Goal: Task Accomplishment & Management: Use online tool/utility

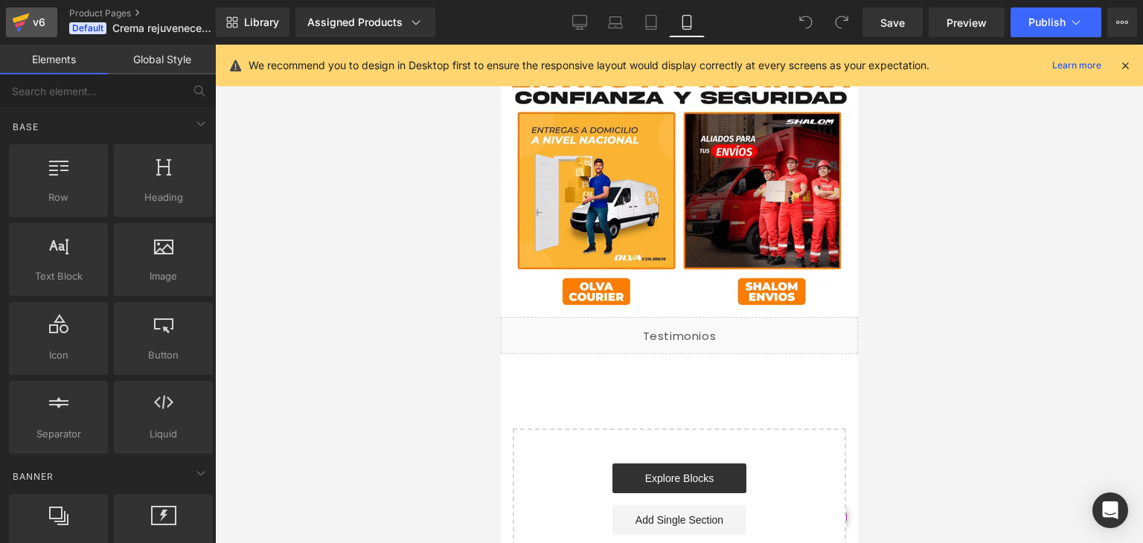
click at [20, 30] on icon at bounding box center [21, 22] width 18 height 37
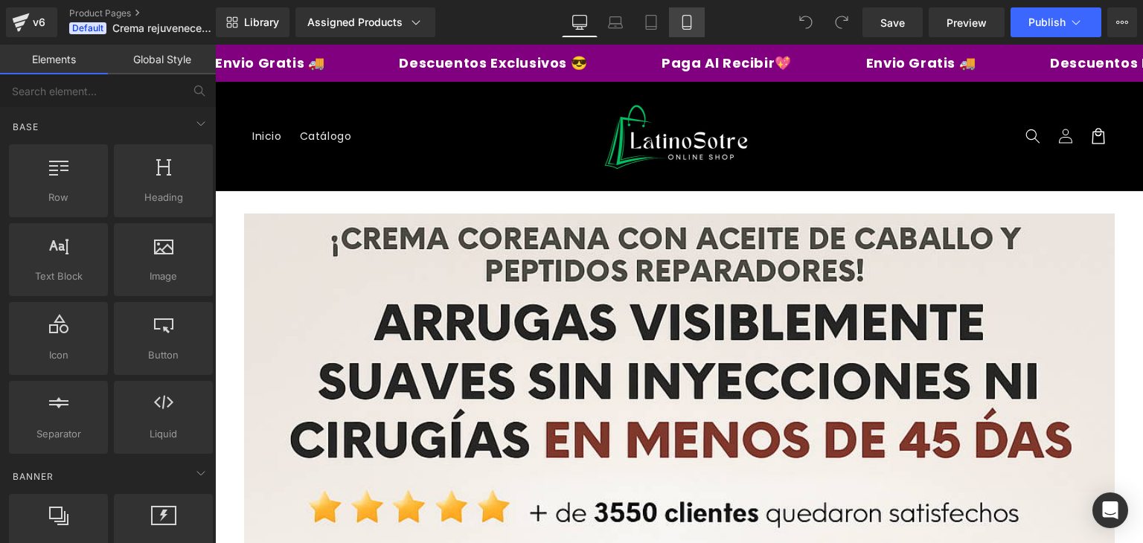
click at [692, 23] on icon at bounding box center [686, 22] width 15 height 15
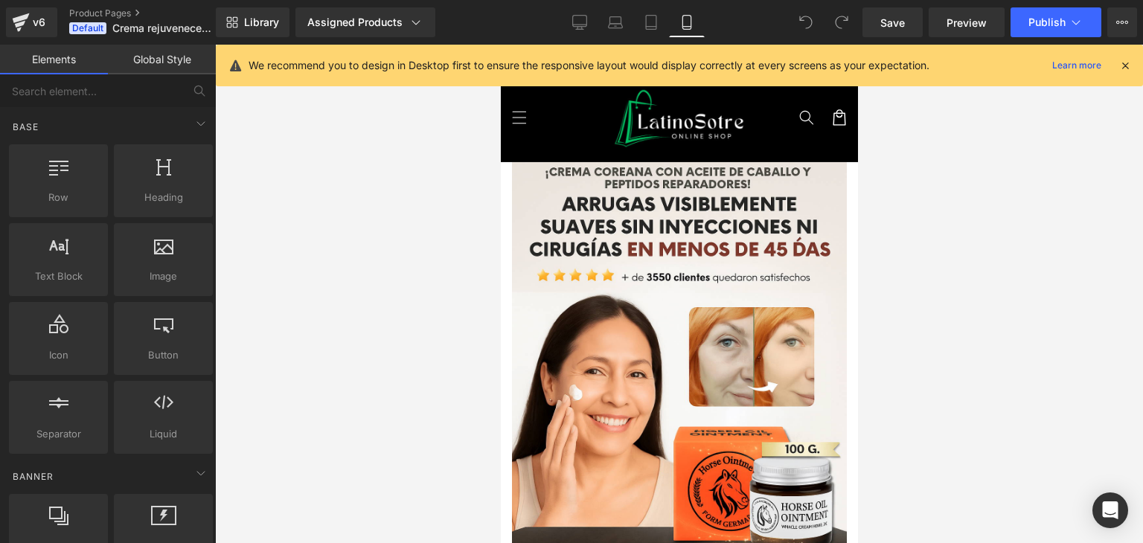
click at [1132, 62] on div "We recommend you to design in Desktop first to ensure the responsive layout wou…" at bounding box center [679, 66] width 927 height 42
click at [1122, 67] on icon at bounding box center [1124, 65] width 13 height 13
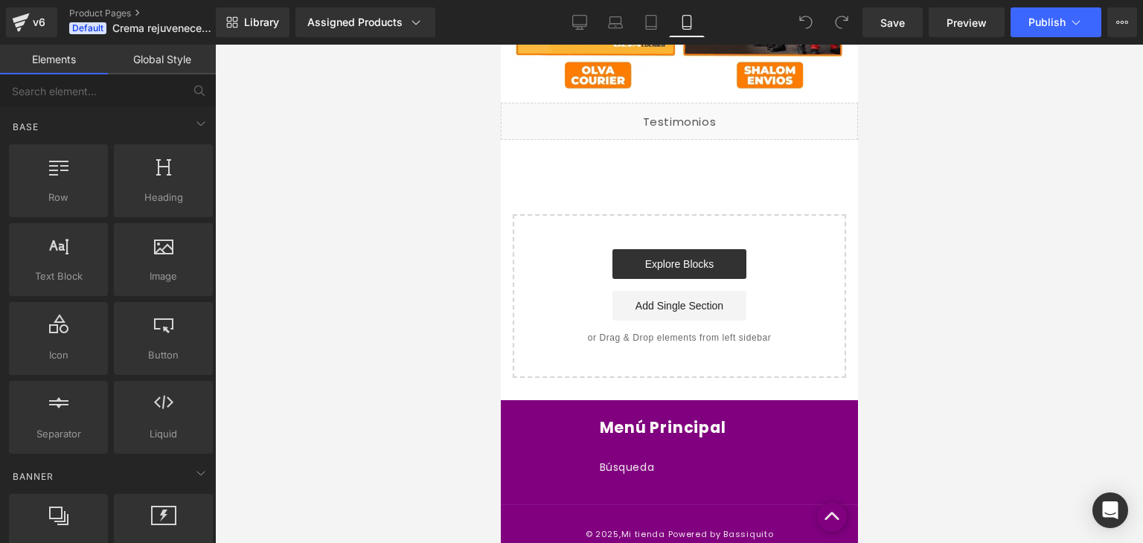
scroll to position [5219, 0]
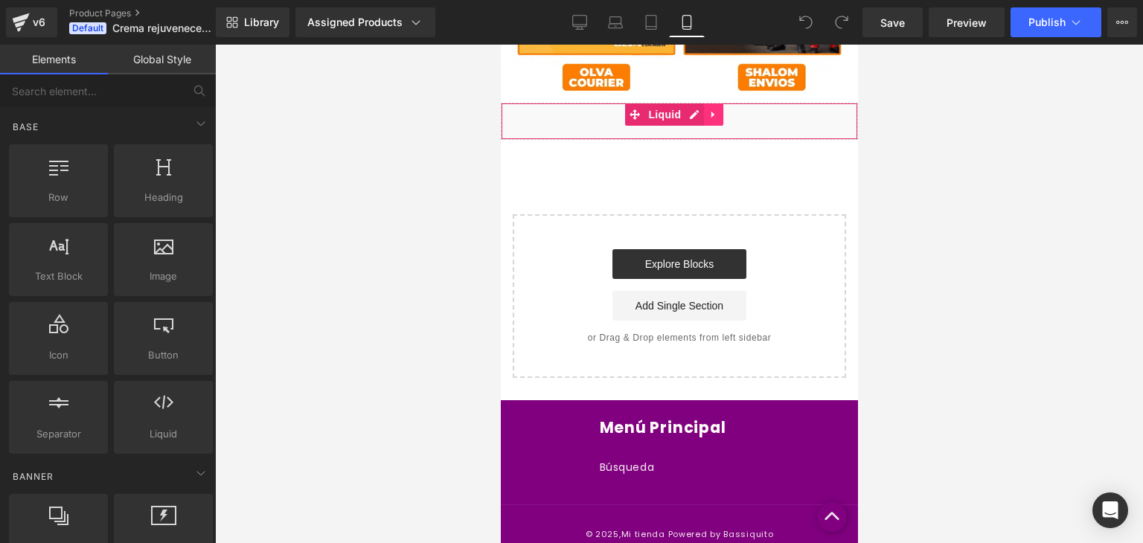
click at [711, 112] on icon at bounding box center [711, 115] width 3 height 7
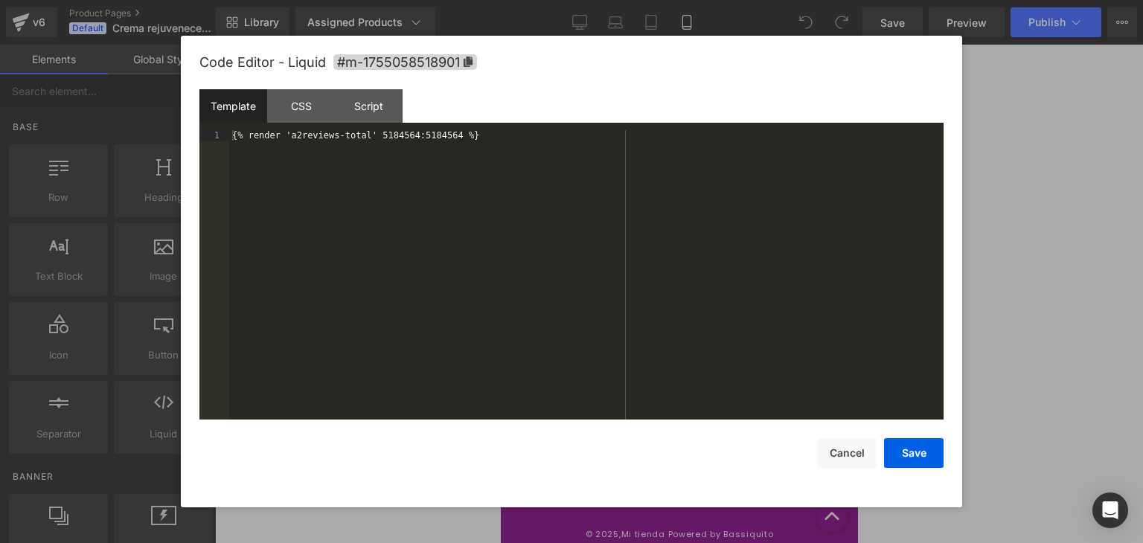
click at [666, 103] on div "Liquid" at bounding box center [678, 121] width 357 height 37
click at [468, 137] on div "{% render 'a2reviews-total' 5184564:5184564 %}" at bounding box center [586, 285] width 714 height 311
click at [846, 441] on button "Cancel" at bounding box center [847, 453] width 60 height 30
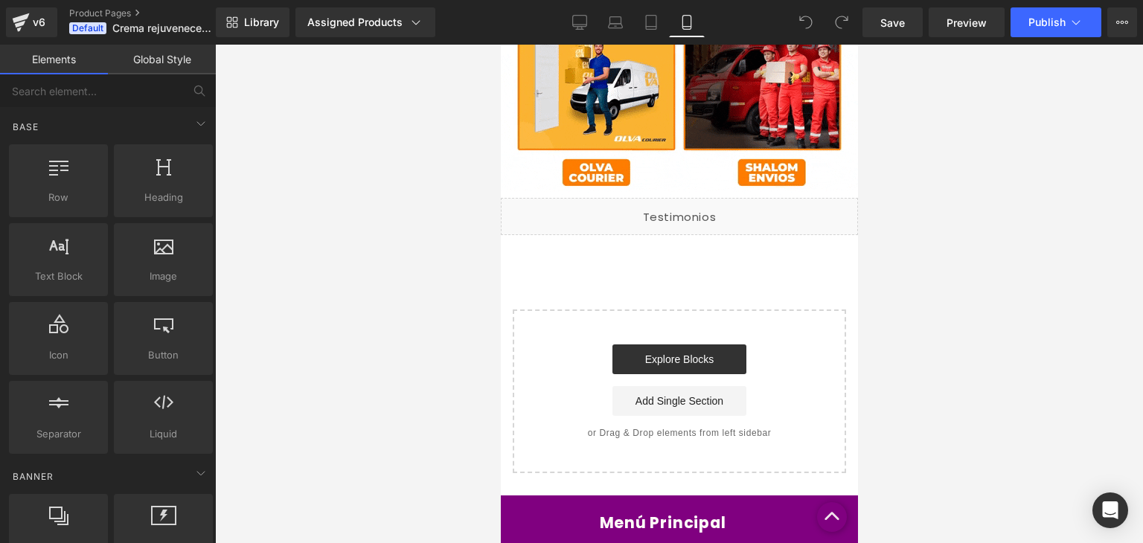
scroll to position [5102, 0]
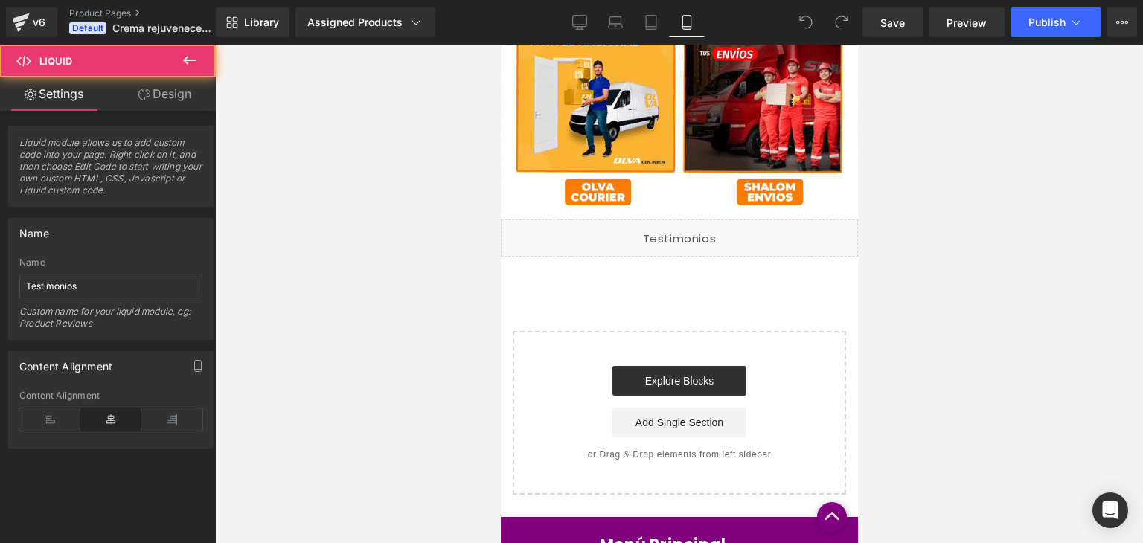
click at [783, 233] on div "Liquid" at bounding box center [678, 237] width 357 height 37
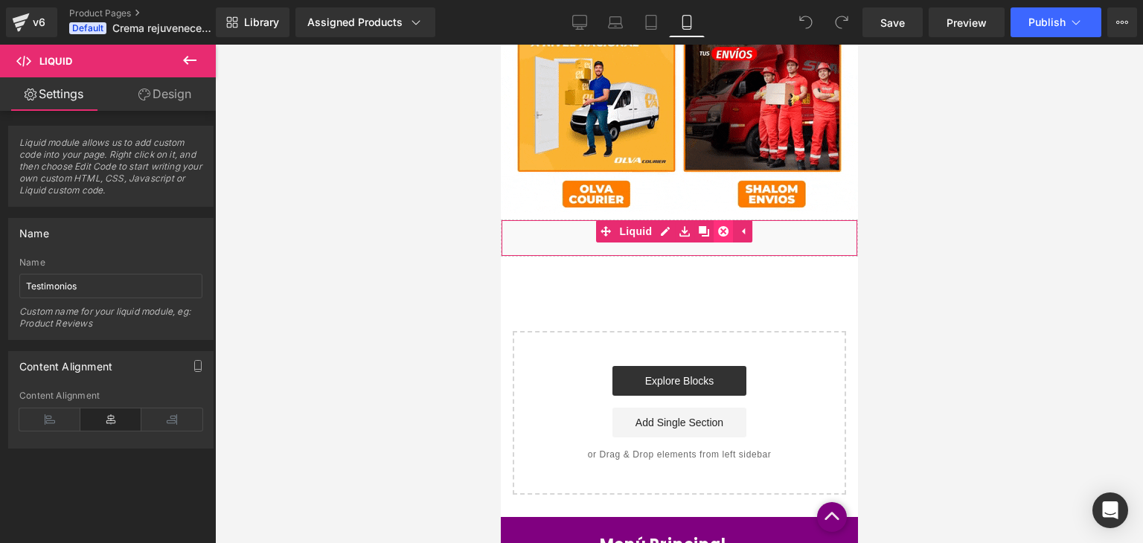
click at [722, 226] on icon at bounding box center [722, 231] width 10 height 11
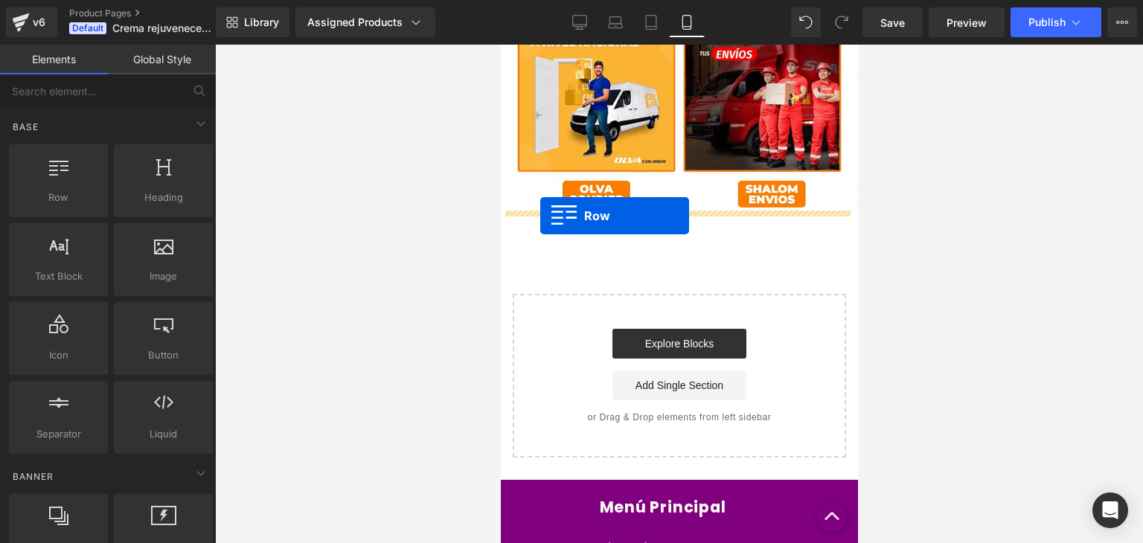
drag, startPoint x: 568, startPoint y: 213, endPoint x: 539, endPoint y: 215, distance: 29.0
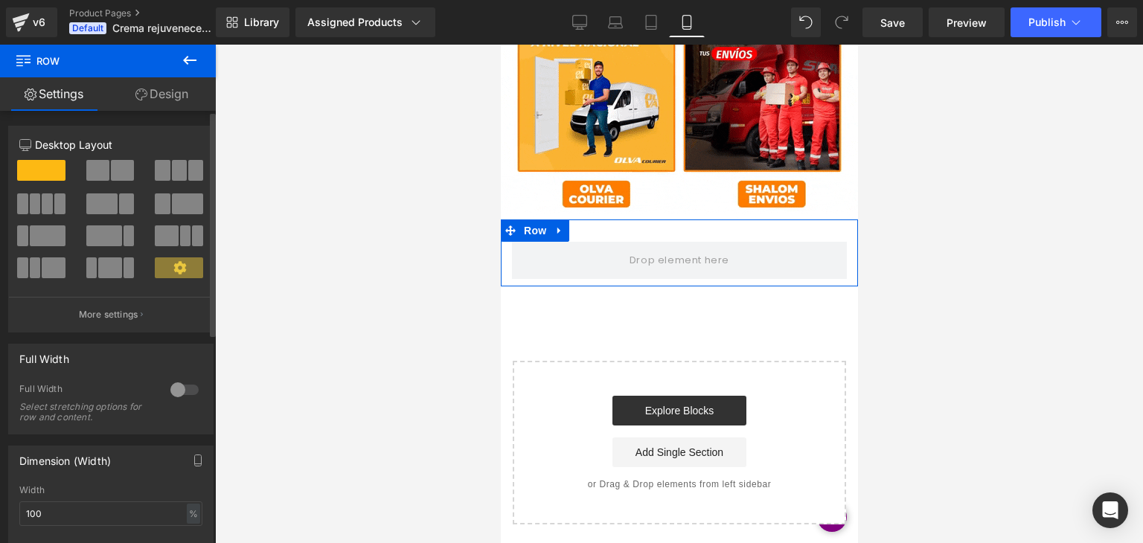
click at [176, 390] on div at bounding box center [185, 390] width 36 height 24
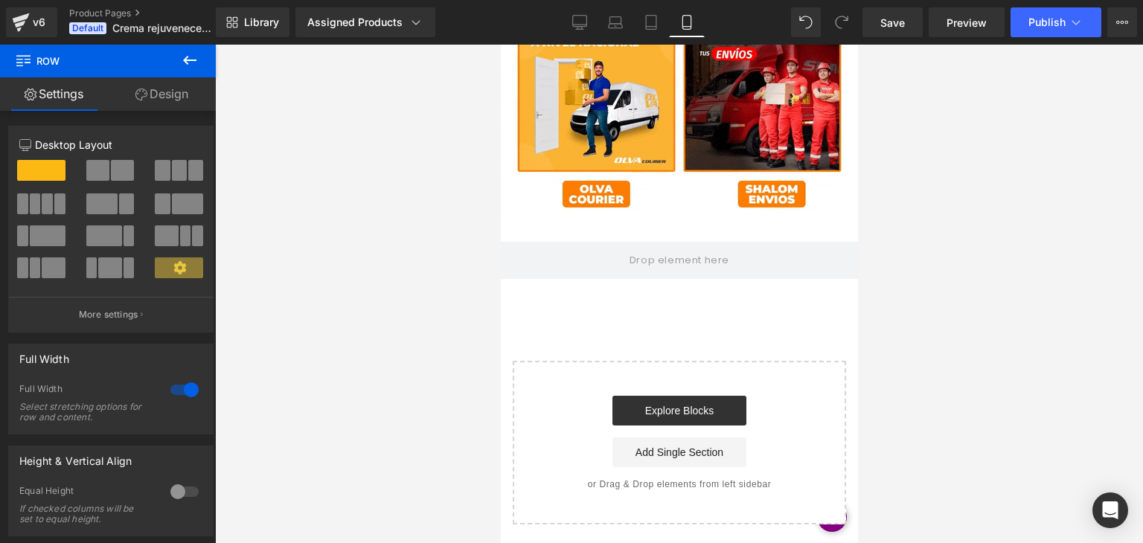
click at [187, 58] on icon at bounding box center [190, 60] width 18 height 18
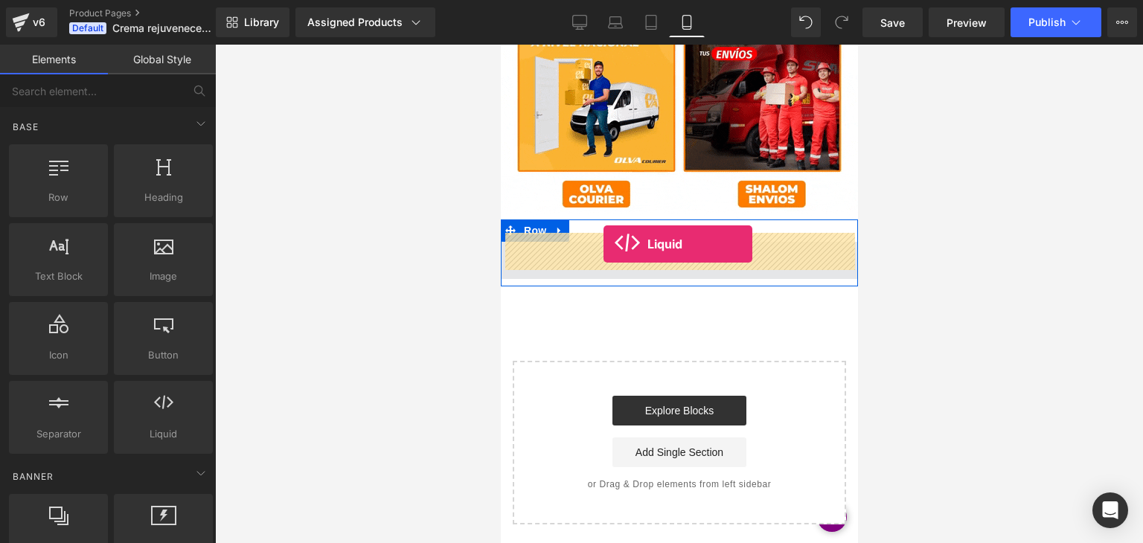
drag, startPoint x: 657, startPoint y: 454, endPoint x: 603, endPoint y: 244, distance: 216.7
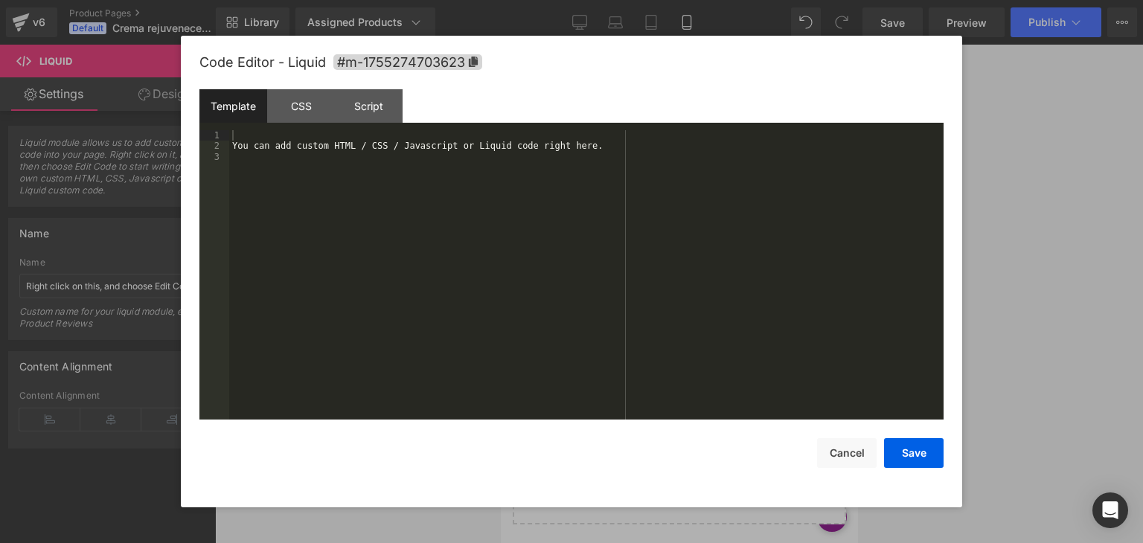
click at [691, 245] on div "Liquid" at bounding box center [678, 260] width 357 height 37
click at [585, 154] on div "You can add custom HTML / CSS / Javascript or Liquid code right here." at bounding box center [586, 285] width 714 height 311
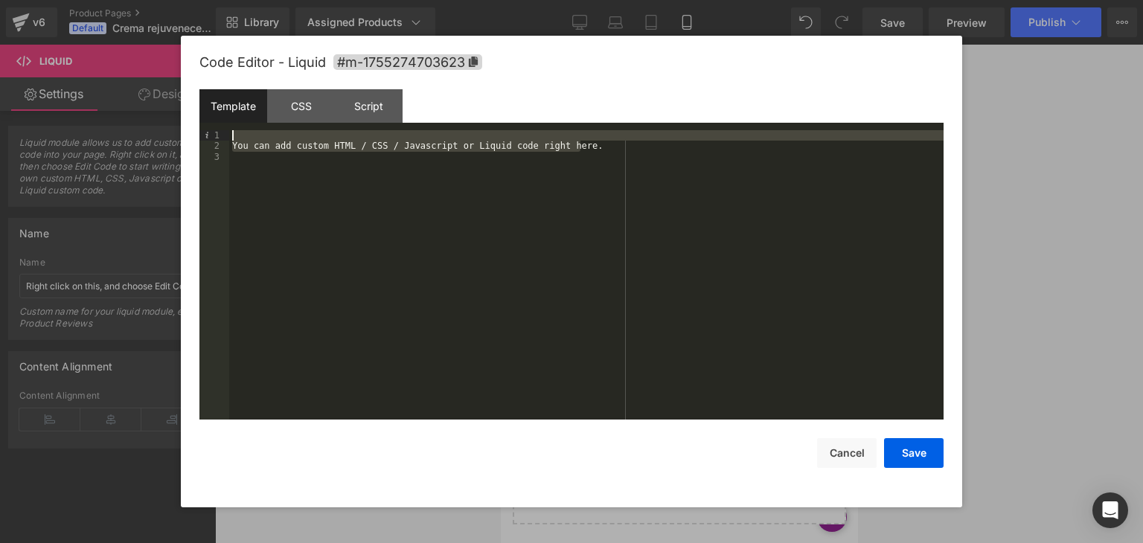
drag, startPoint x: 586, startPoint y: 150, endPoint x: 246, endPoint y: 126, distance: 340.8
click at [246, 126] on div "Template CSS Script Data 1 2 3 You can add custom HTML / CSS / Javascript or Li…" at bounding box center [571, 254] width 744 height 330
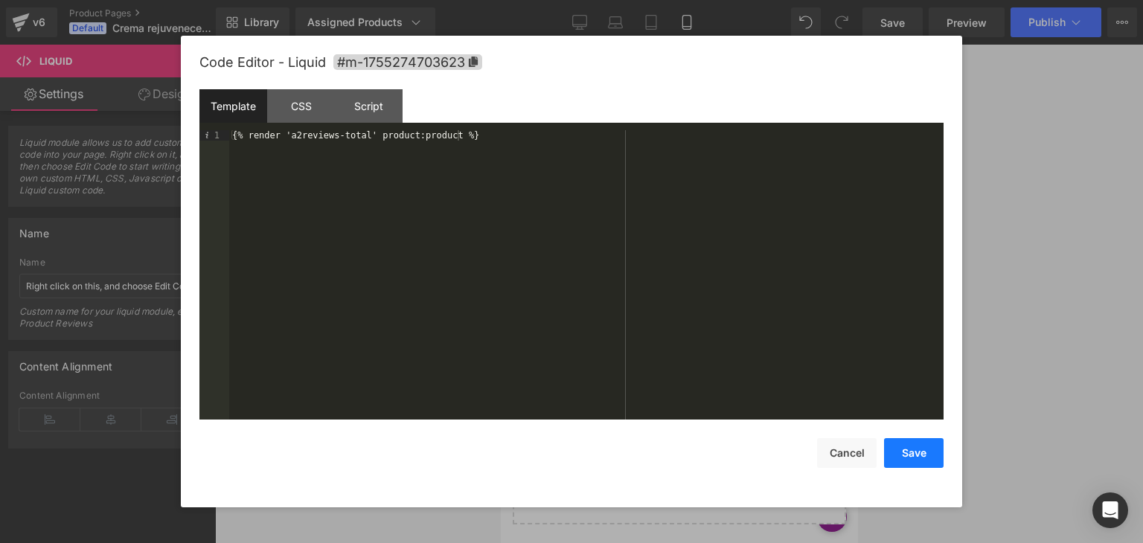
click at [913, 449] on button "Save" at bounding box center [914, 453] width 60 height 30
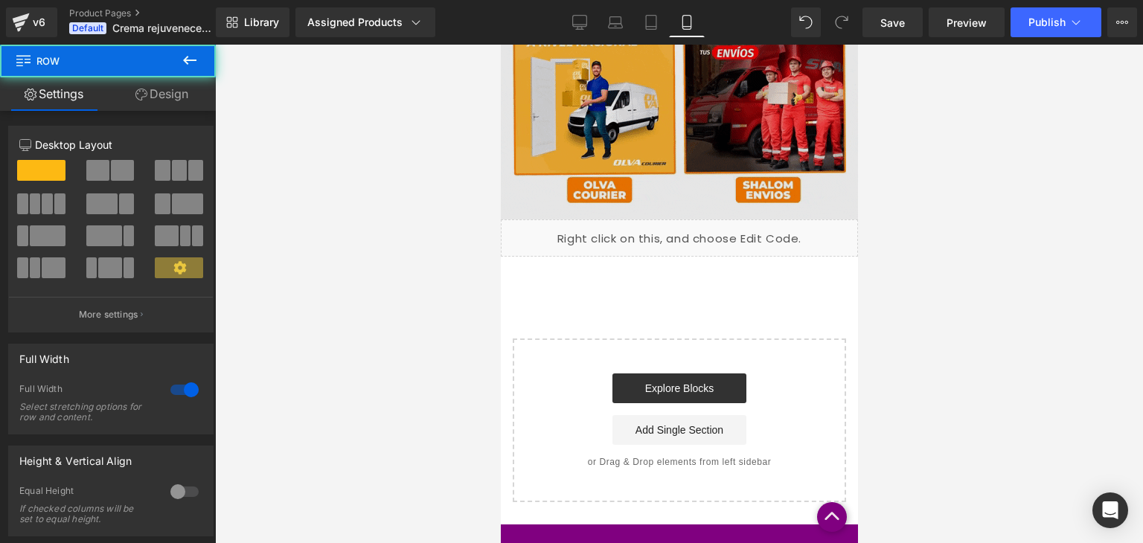
drag, startPoint x: 663, startPoint y: 231, endPoint x: 664, endPoint y: 196, distance: 35.0
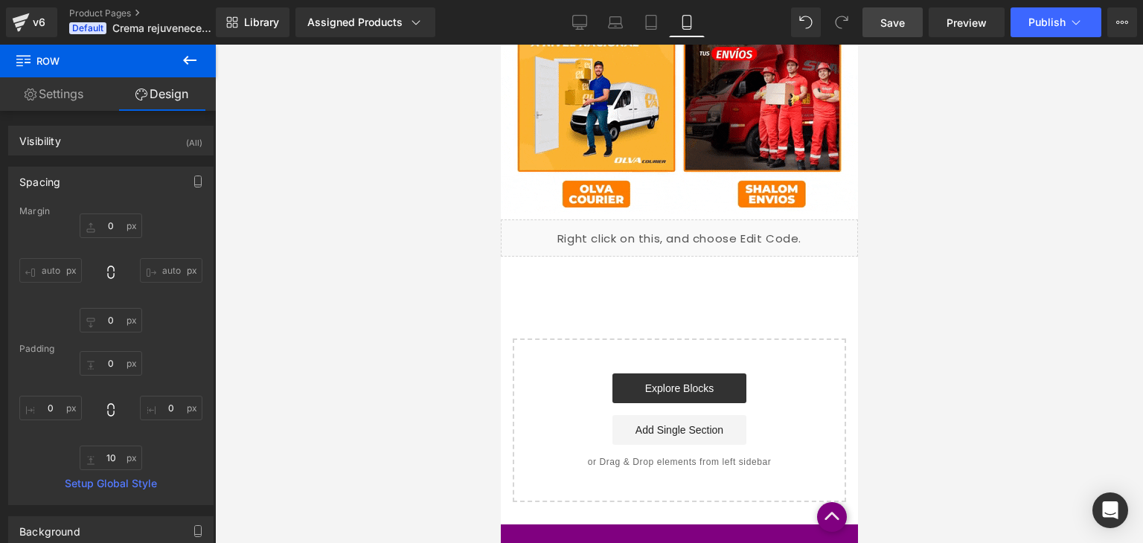
type input "0"
type input "10"
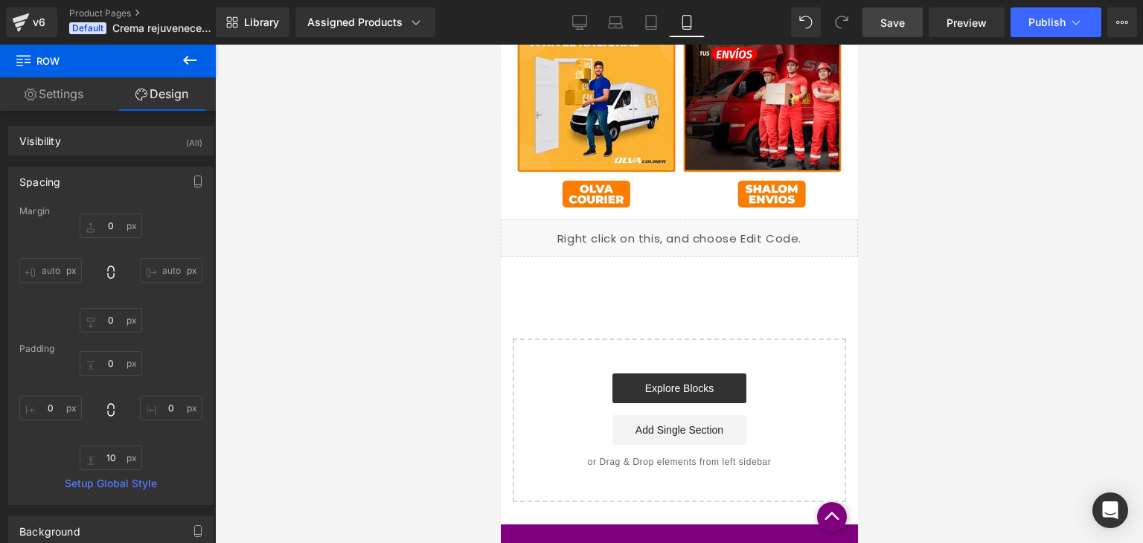
type input "0"
click at [1043, 19] on span "Publish" at bounding box center [1046, 22] width 37 height 12
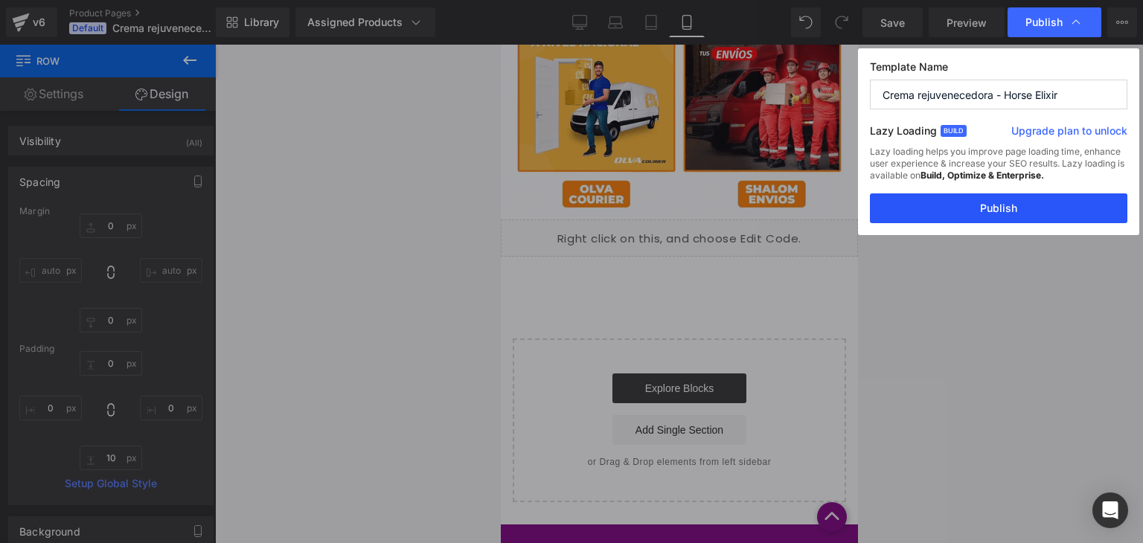
click at [986, 200] on button "Publish" at bounding box center [998, 208] width 257 height 30
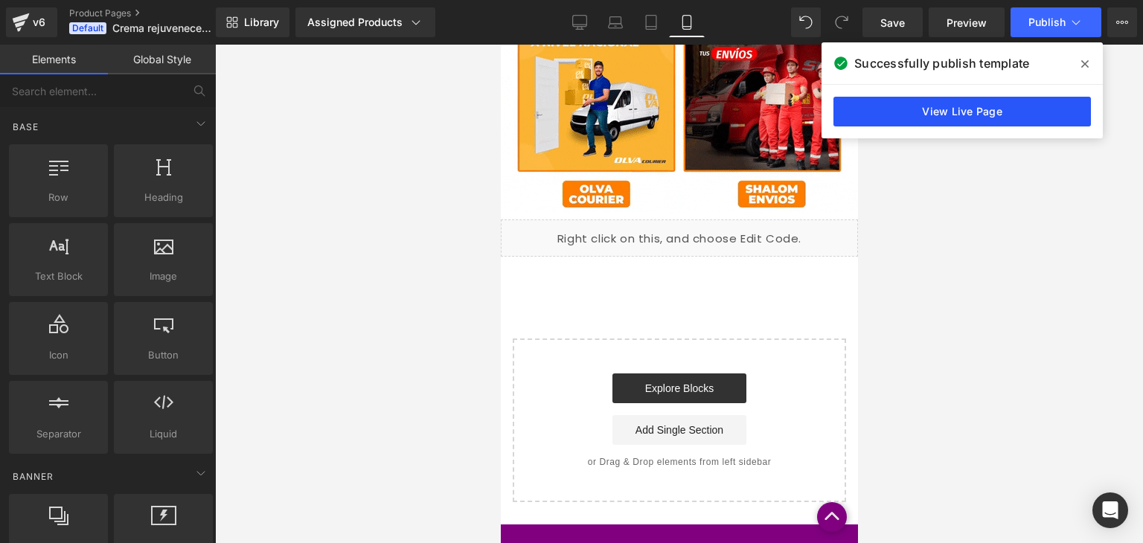
click at [983, 120] on link "View Live Page" at bounding box center [961, 112] width 257 height 30
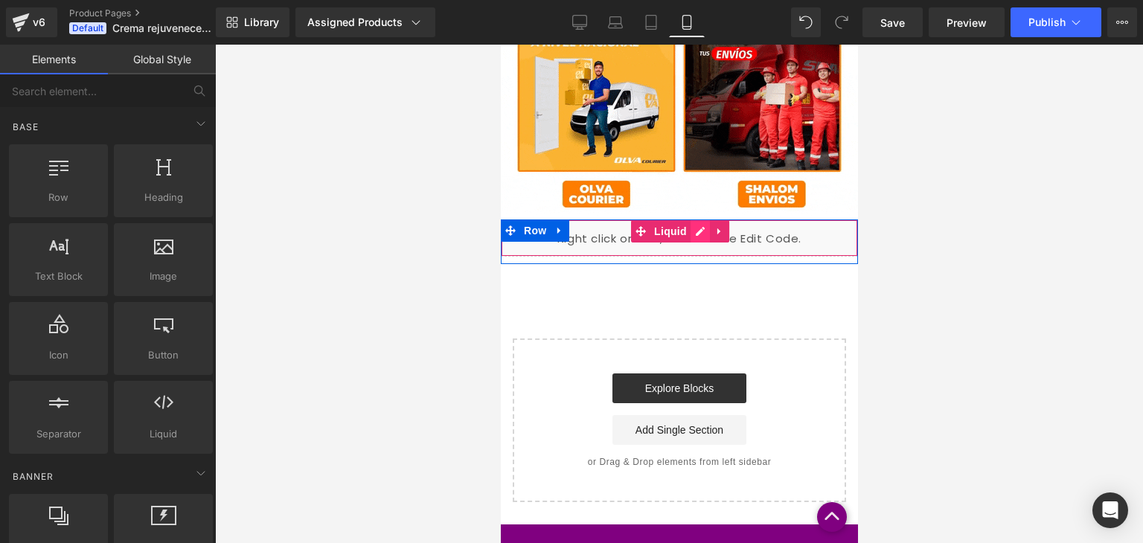
click at [691, 223] on div "Liquid" at bounding box center [678, 237] width 357 height 37
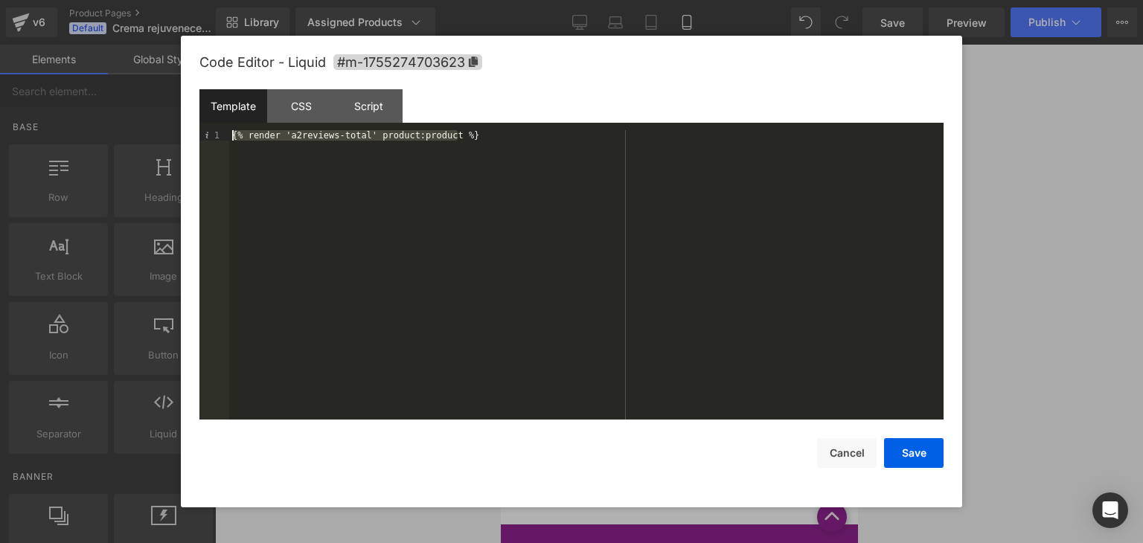
drag, startPoint x: 476, startPoint y: 139, endPoint x: 219, endPoint y: 136, distance: 257.4
click at [219, 136] on pre "1 {% render 'a2reviews-total' product:product %} XXXXXXXXXXXXXXXXXXXXXXXXXXXXXX…" at bounding box center [571, 274] width 744 height 289
click at [916, 453] on button "Save" at bounding box center [914, 453] width 60 height 30
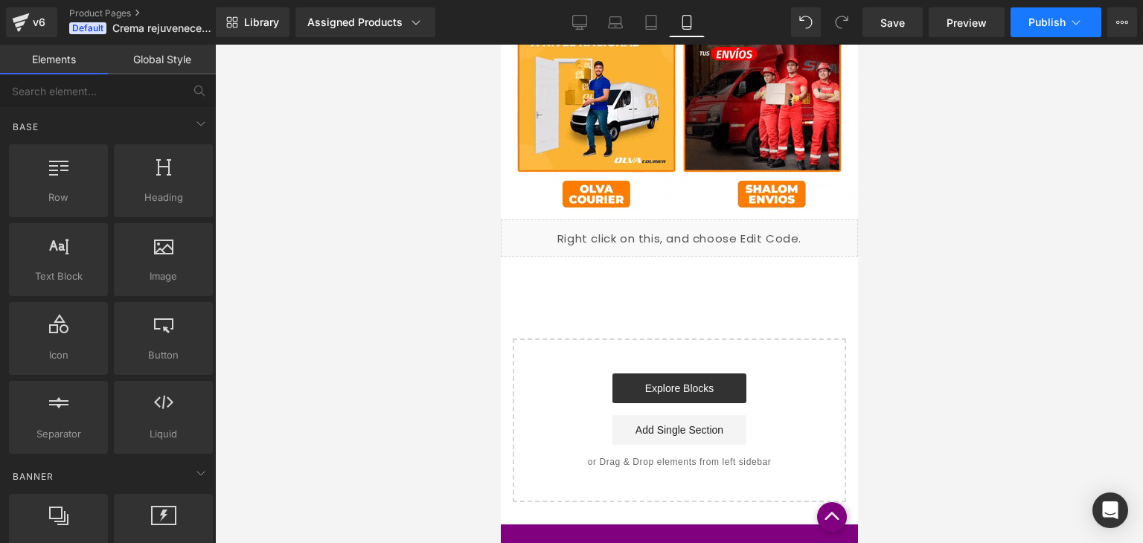
click at [1059, 33] on button "Publish" at bounding box center [1055, 22] width 91 height 30
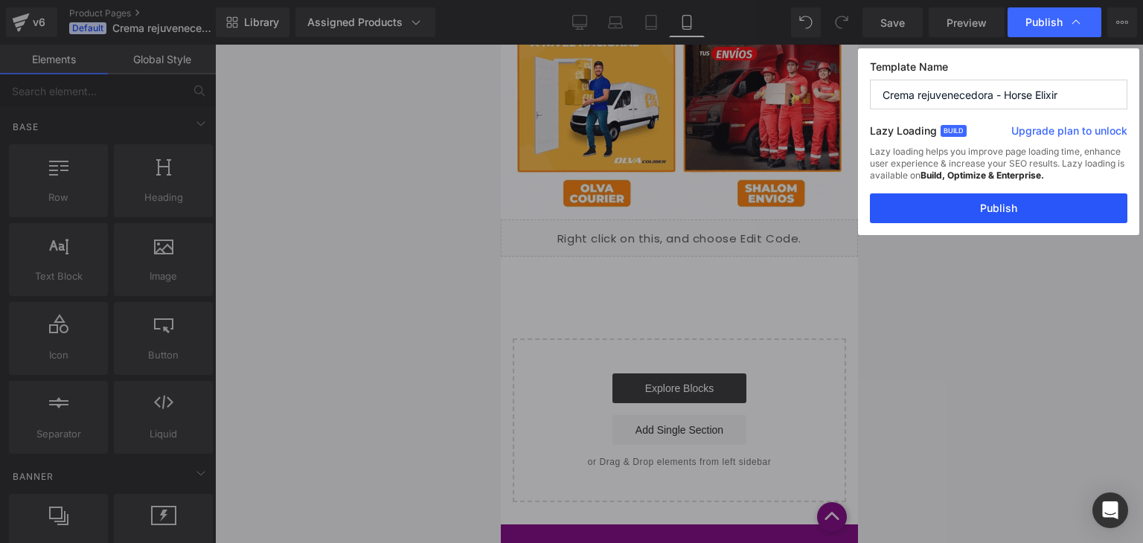
click at [967, 222] on button "Publish" at bounding box center [998, 208] width 257 height 30
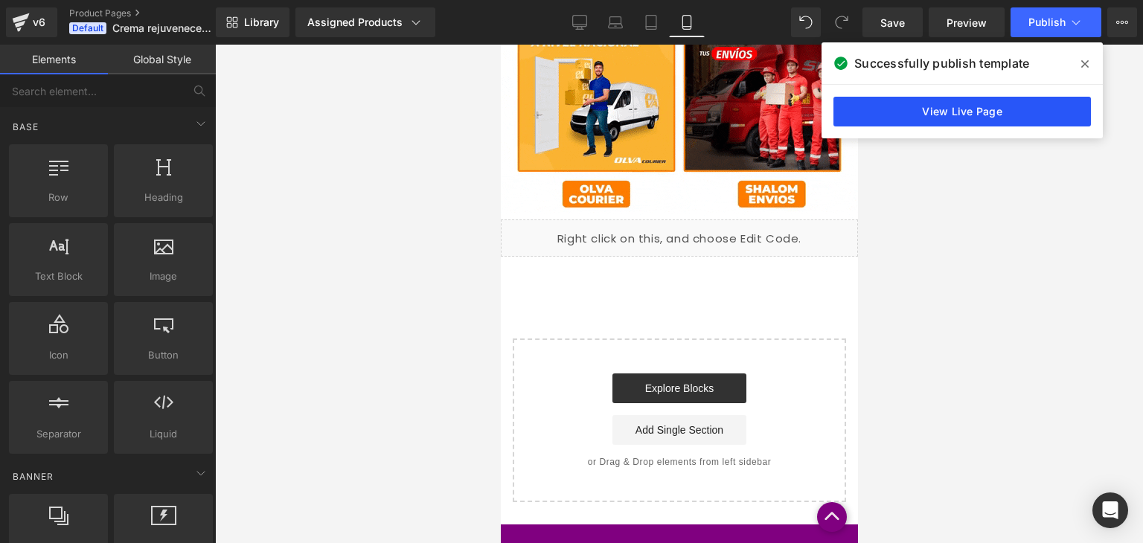
click at [988, 124] on link "View Live Page" at bounding box center [961, 112] width 257 height 30
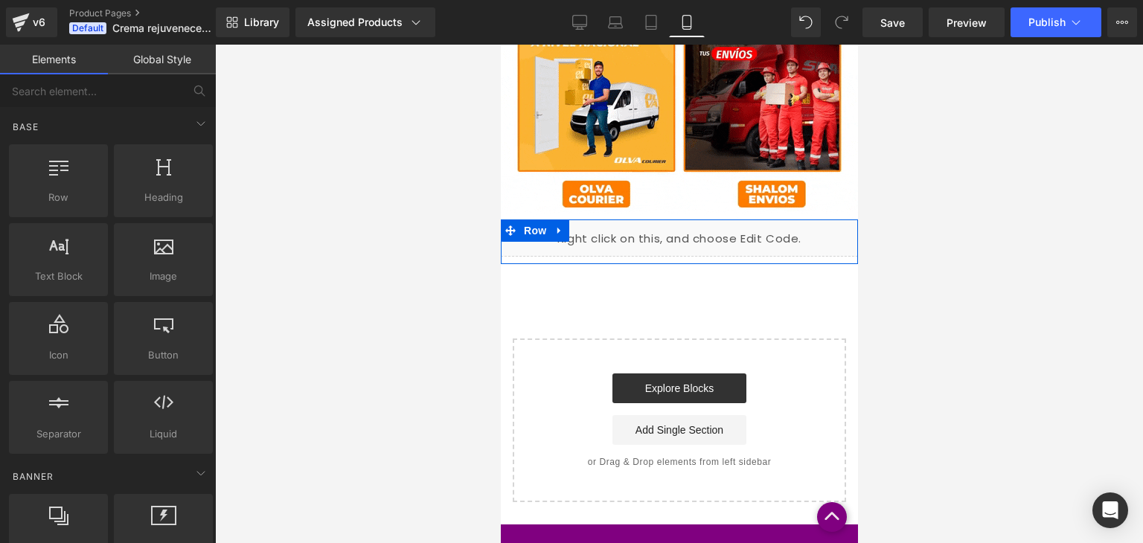
click at [696, 219] on div "Liquid" at bounding box center [678, 237] width 357 height 37
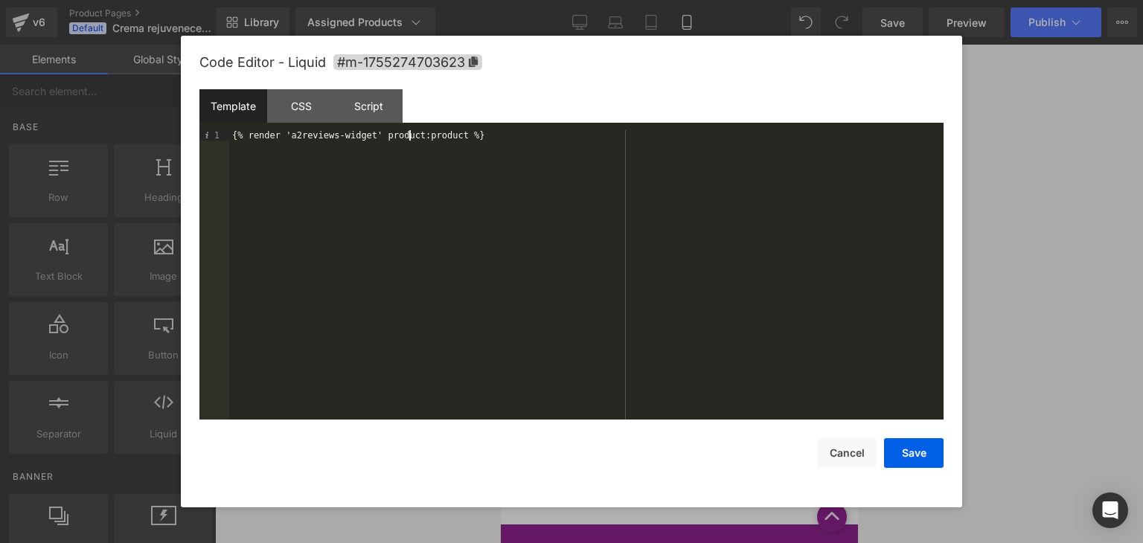
click at [407, 135] on div "{% render 'a2reviews-widget' product:product %}" at bounding box center [586, 285] width 714 height 311
click at [907, 449] on button "Save" at bounding box center [914, 453] width 60 height 30
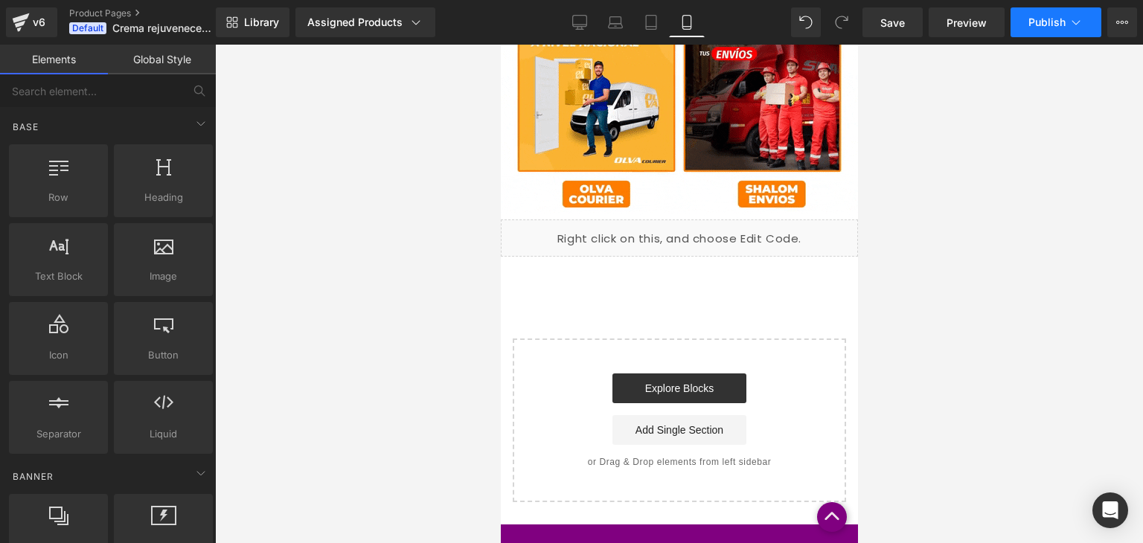
click at [1062, 22] on span "Publish" at bounding box center [1046, 22] width 37 height 12
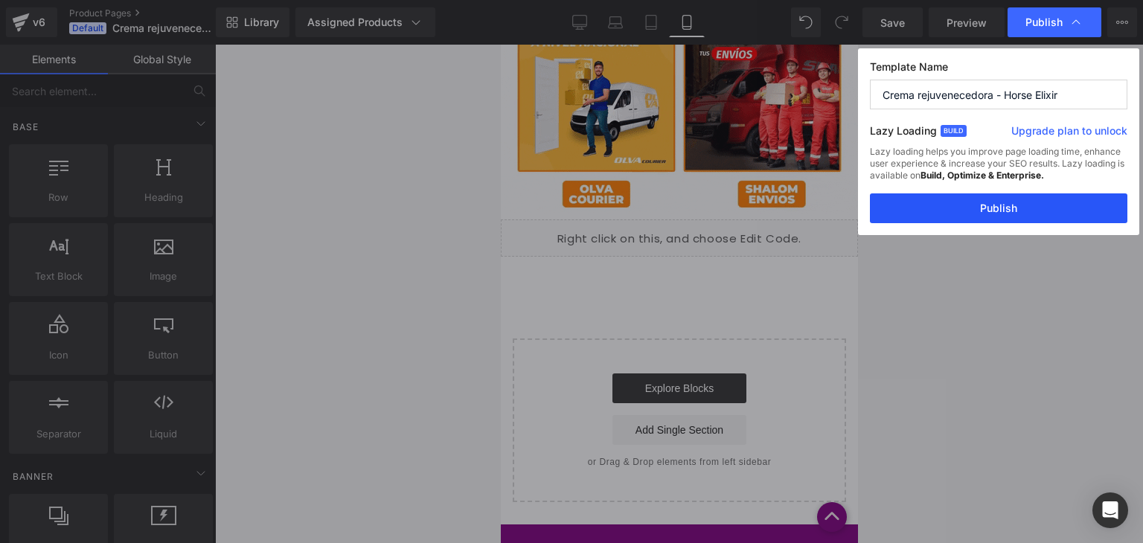
click at [988, 202] on button "Publish" at bounding box center [998, 208] width 257 height 30
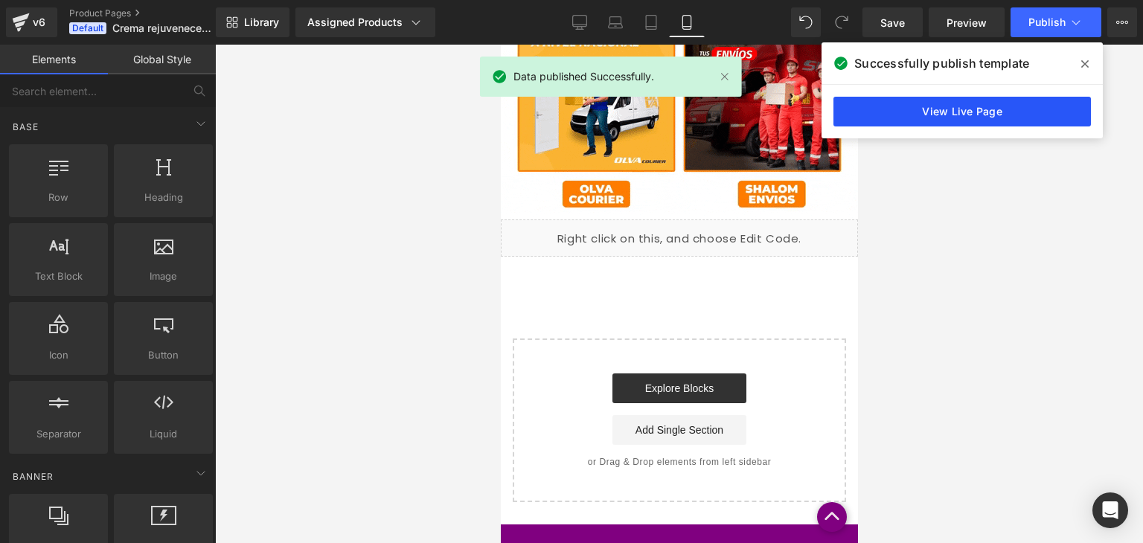
click at [946, 110] on link "View Live Page" at bounding box center [961, 112] width 257 height 30
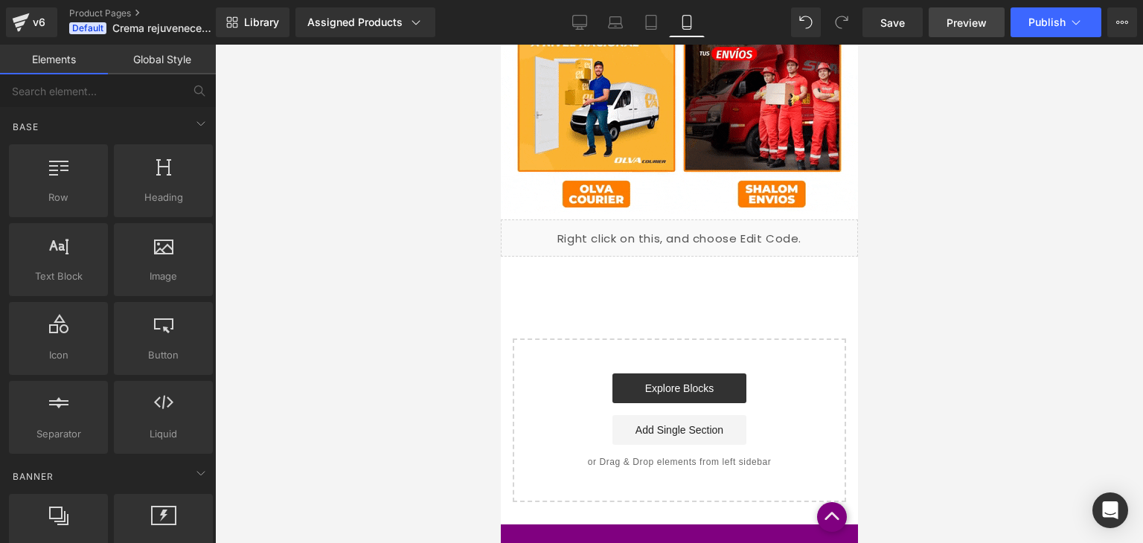
click at [982, 15] on span "Preview" at bounding box center [966, 23] width 40 height 16
click at [36, 19] on div "v6" at bounding box center [39, 22] width 19 height 19
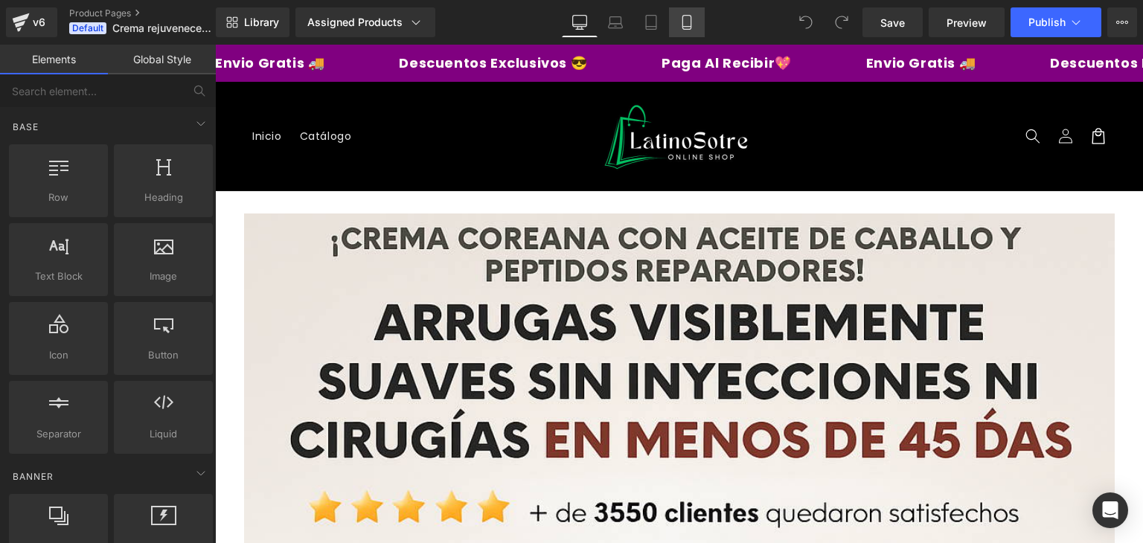
click at [680, 19] on icon at bounding box center [686, 22] width 15 height 15
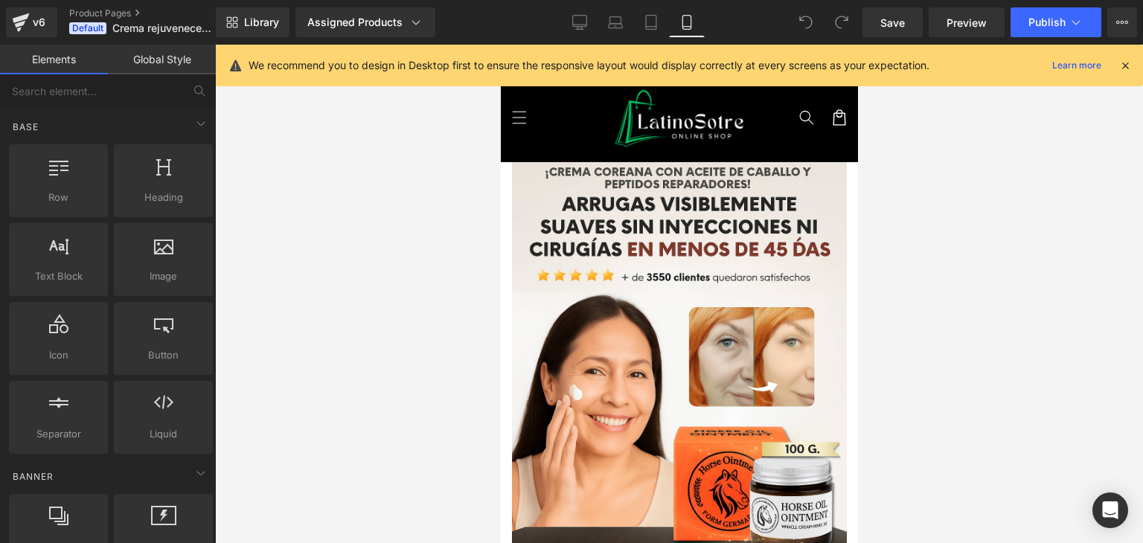
click at [1128, 63] on icon at bounding box center [1124, 65] width 13 height 13
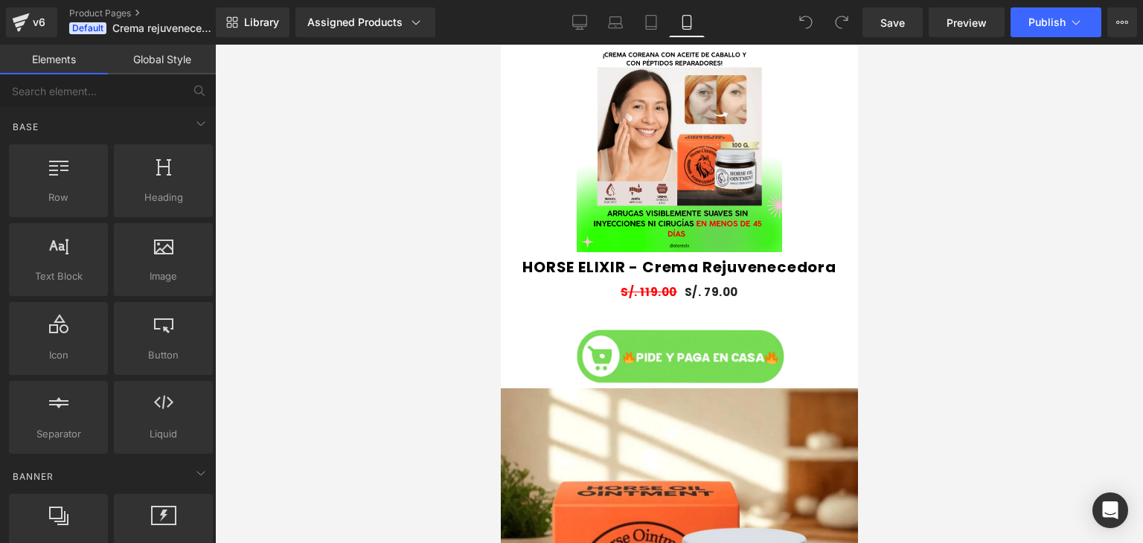
scroll to position [998, 0]
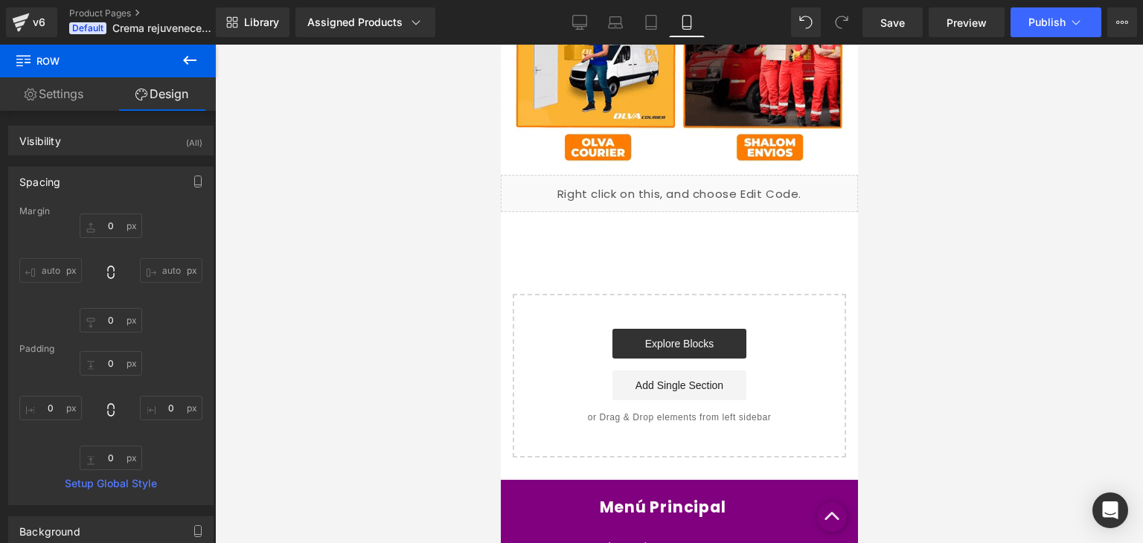
scroll to position [5145, 0]
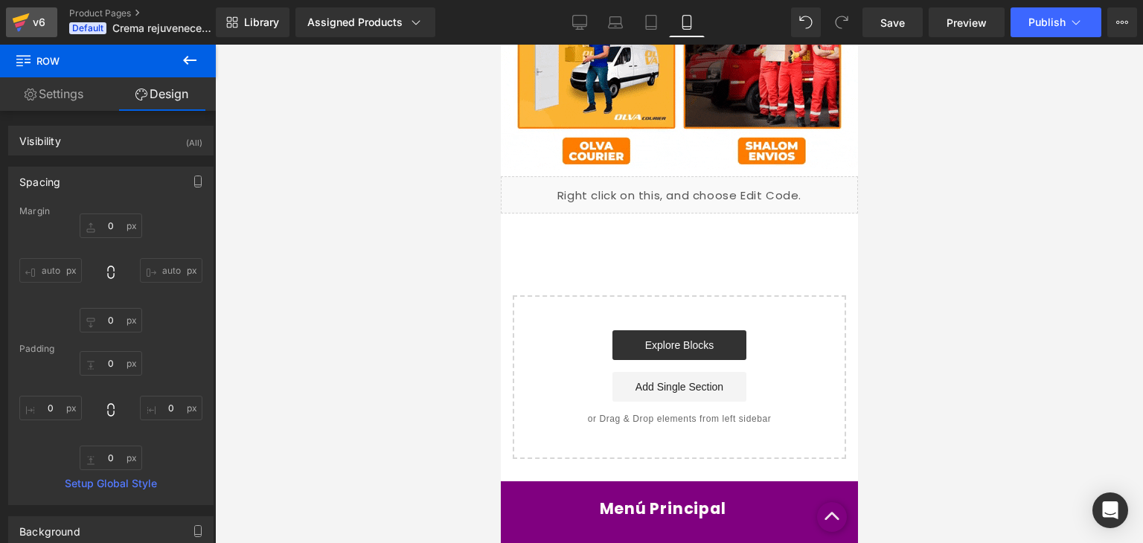
click at [38, 24] on div "v6" at bounding box center [39, 22] width 19 height 19
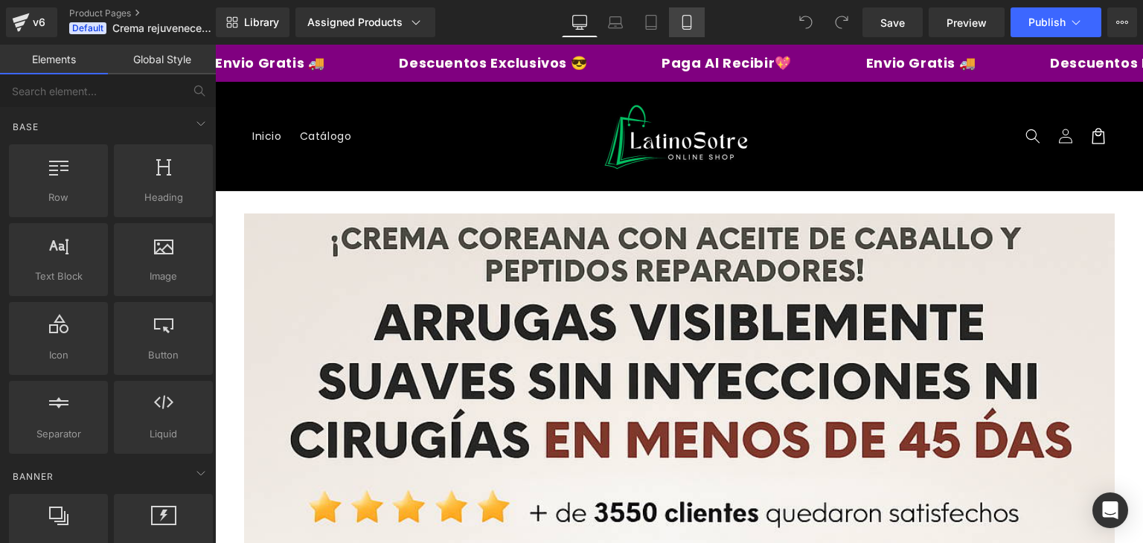
click at [682, 18] on icon at bounding box center [686, 23] width 8 height 14
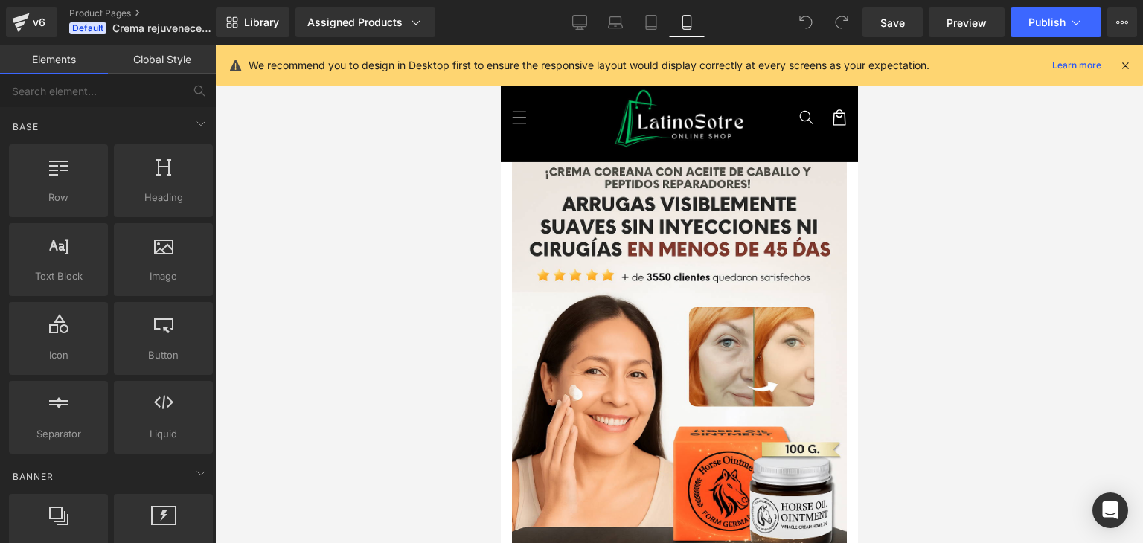
click at [1126, 66] on icon at bounding box center [1124, 65] width 13 height 13
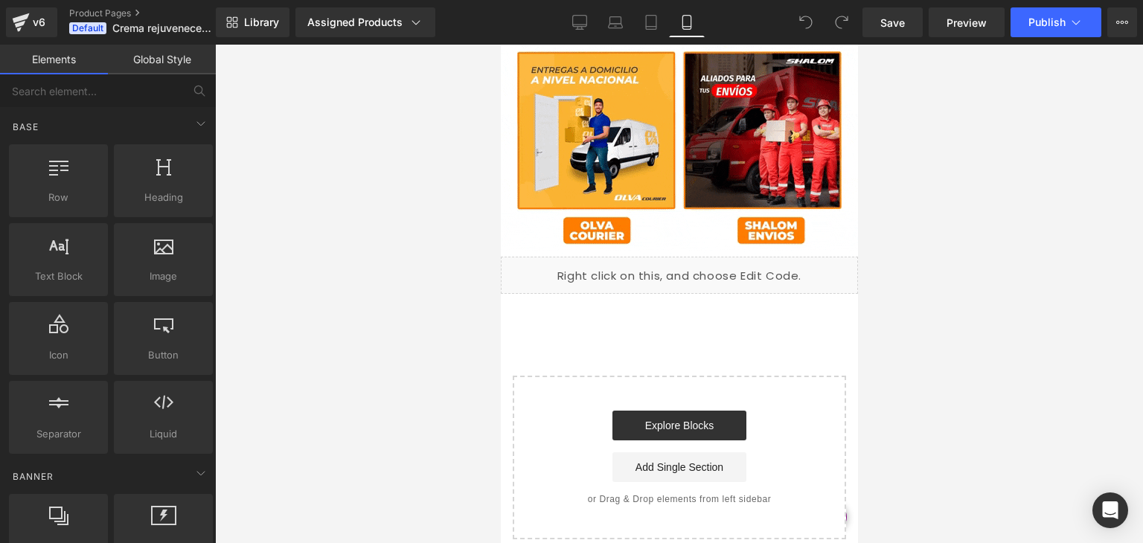
scroll to position [5041, 0]
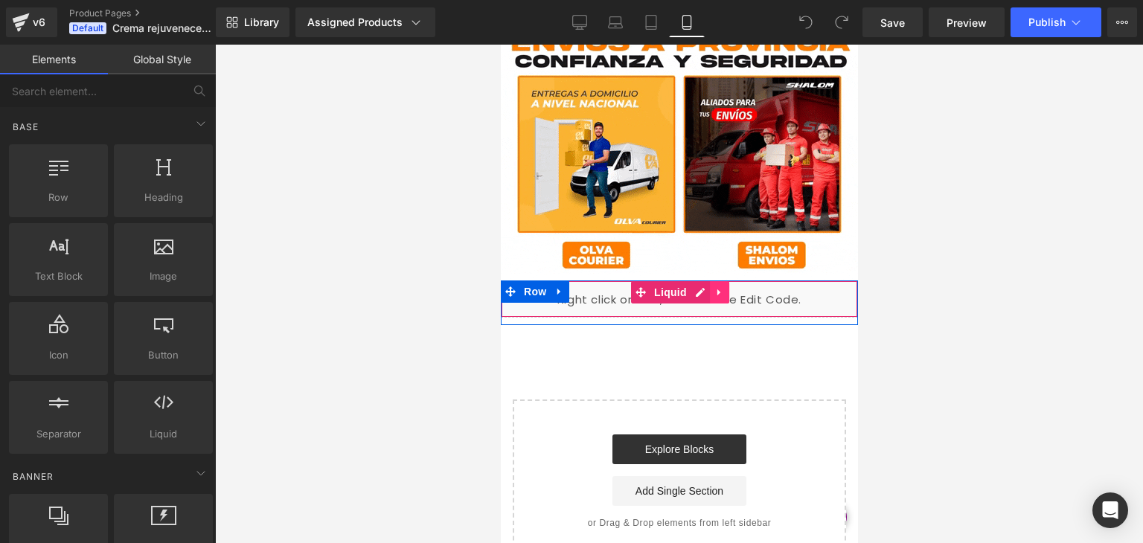
click at [713, 287] on icon at bounding box center [718, 292] width 10 height 11
click at [719, 281] on link at bounding box center [728, 292] width 19 height 22
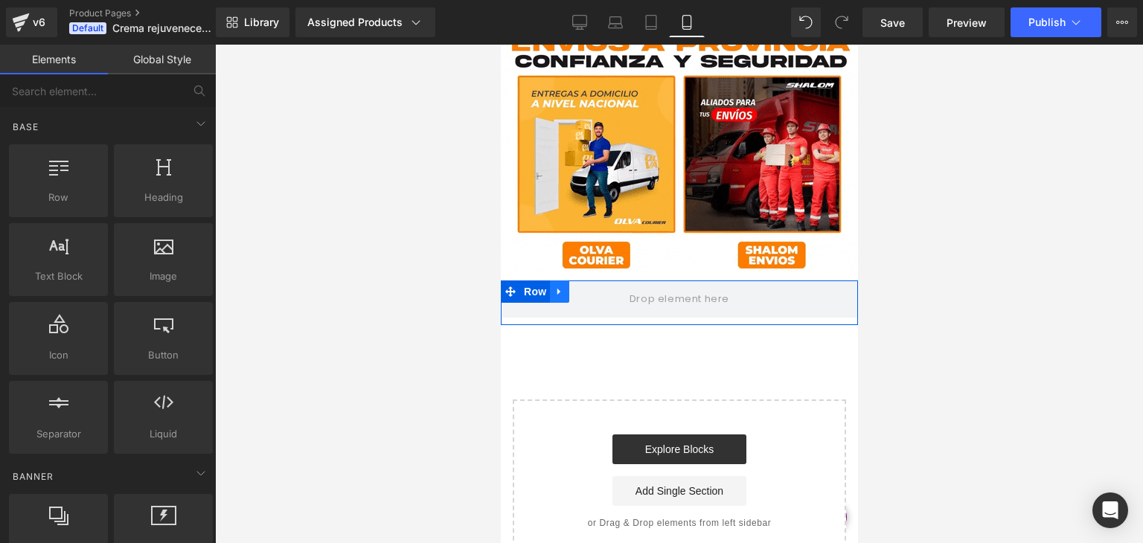
click at [559, 281] on link at bounding box center [558, 291] width 19 height 22
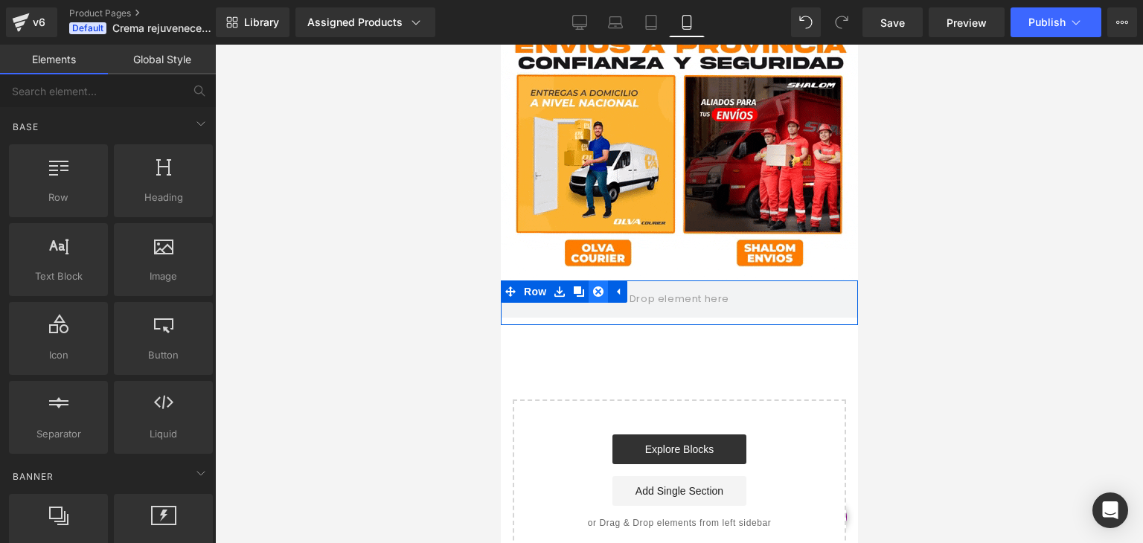
click at [596, 286] on icon at bounding box center [597, 291] width 10 height 10
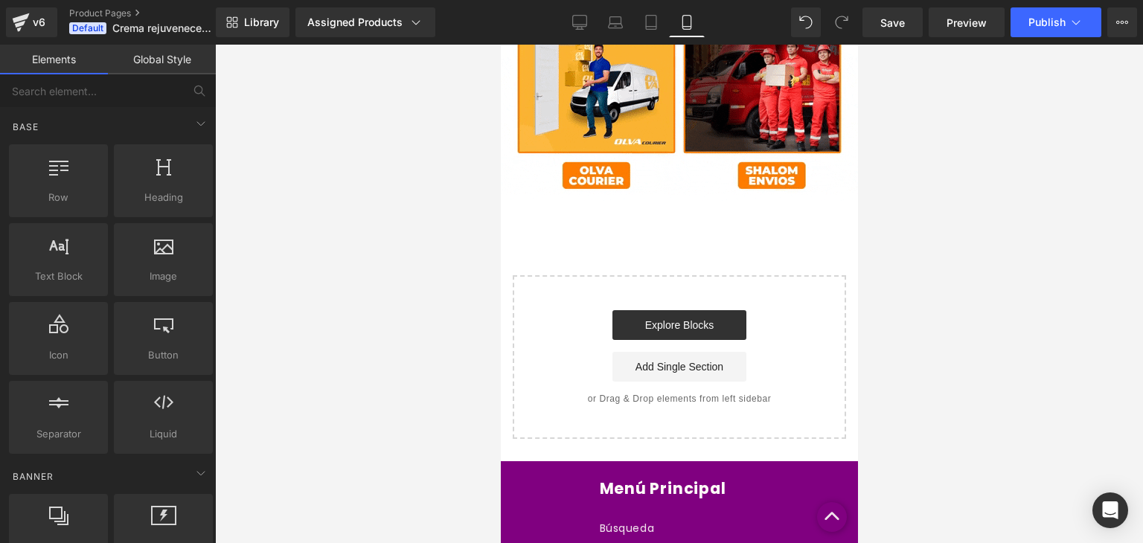
scroll to position [5122, 0]
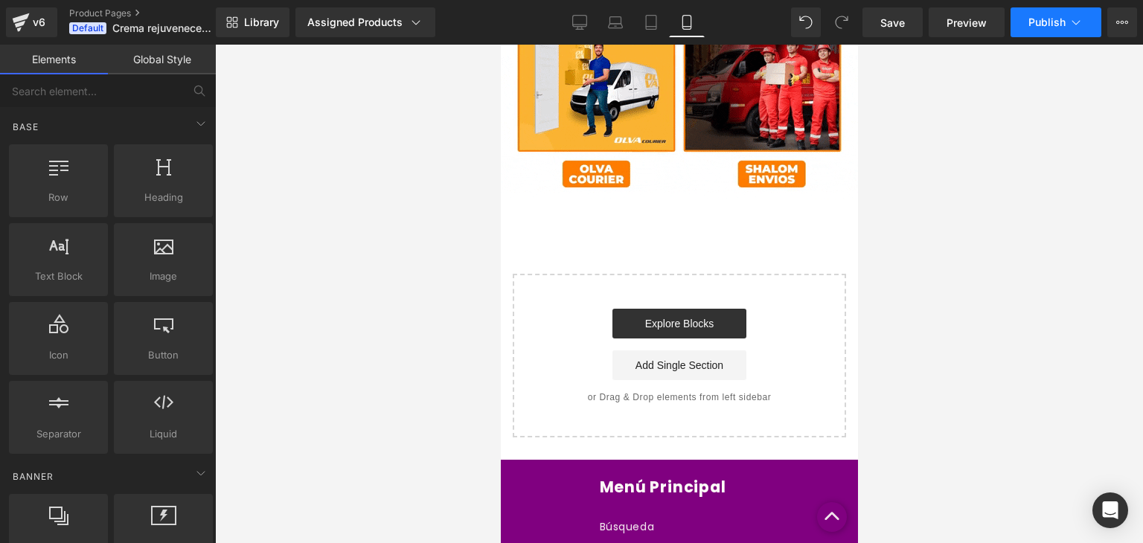
click at [1035, 19] on span "Publish" at bounding box center [1046, 22] width 37 height 12
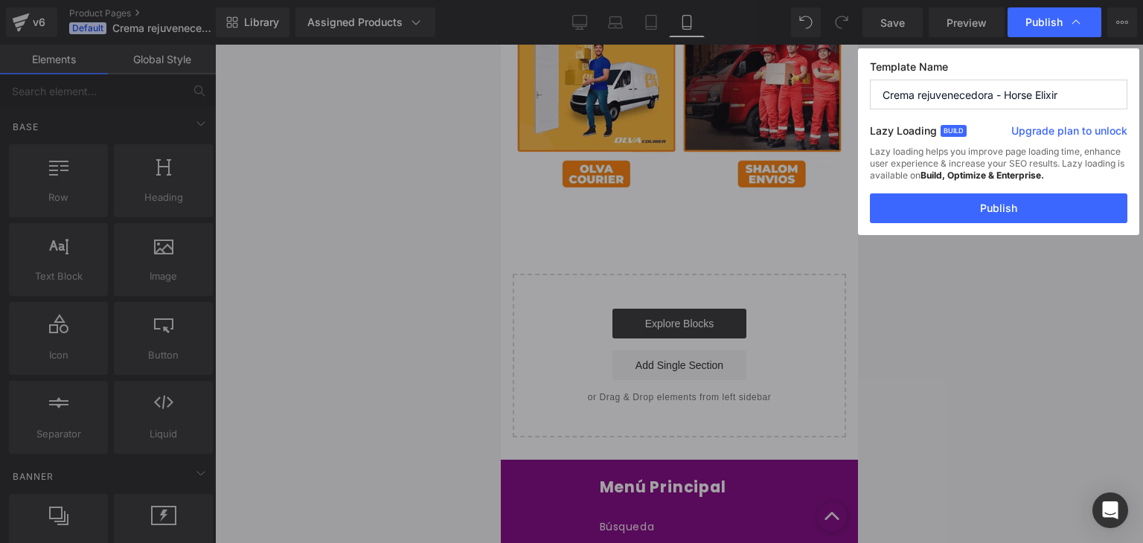
click at [988, 228] on div "Template Name Crema rejuvenecedora - Horse Elixir Lazy Loading Build Upgrade pl…" at bounding box center [998, 141] width 281 height 187
click at [999, 202] on button "Publish" at bounding box center [998, 208] width 257 height 30
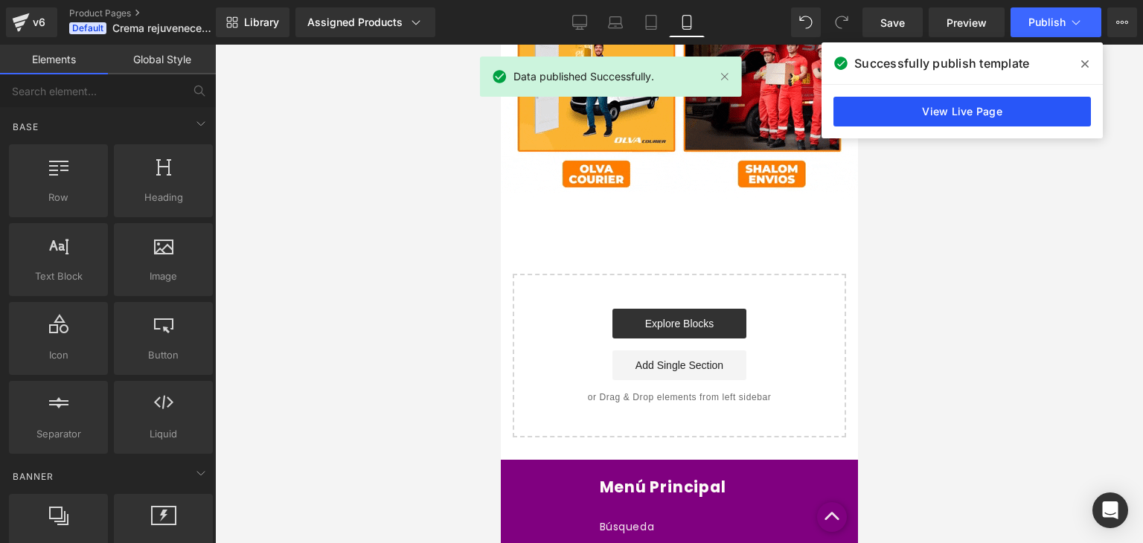
click at [986, 108] on link "View Live Page" at bounding box center [961, 112] width 257 height 30
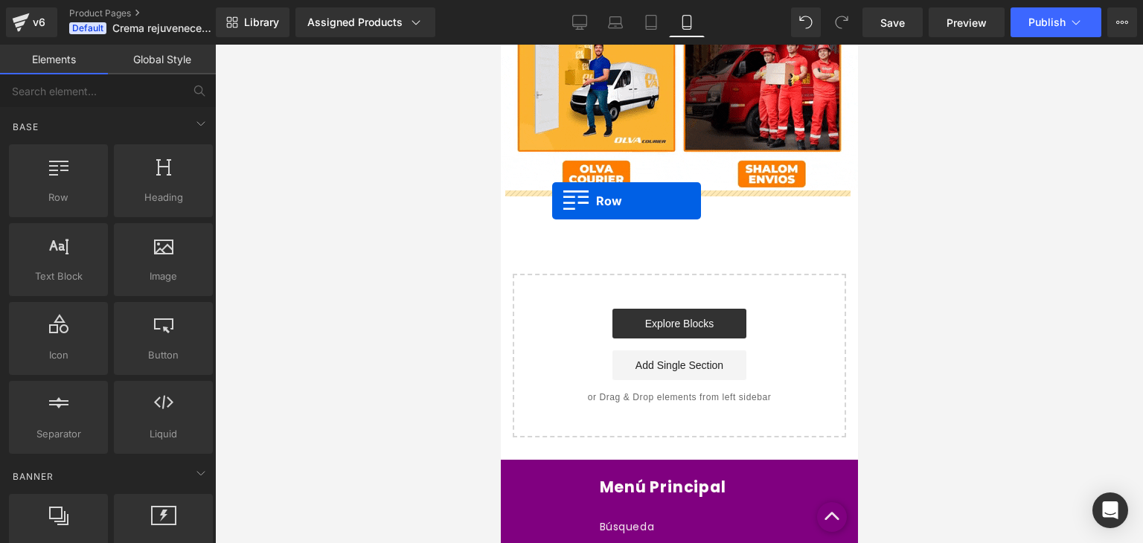
drag, startPoint x: 565, startPoint y: 222, endPoint x: 552, endPoint y: 200, distance: 26.0
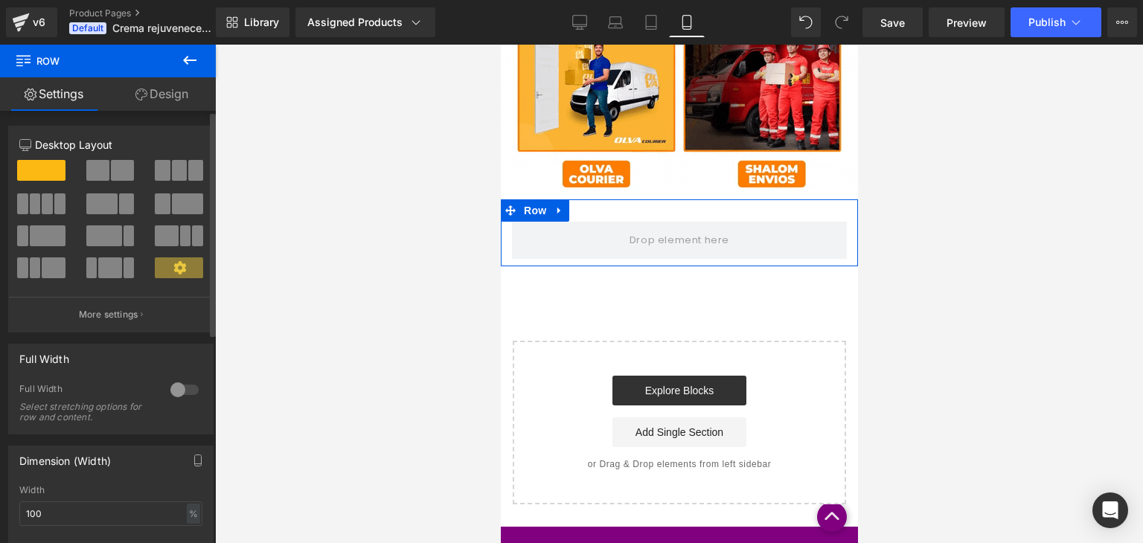
click at [176, 390] on div at bounding box center [185, 390] width 36 height 24
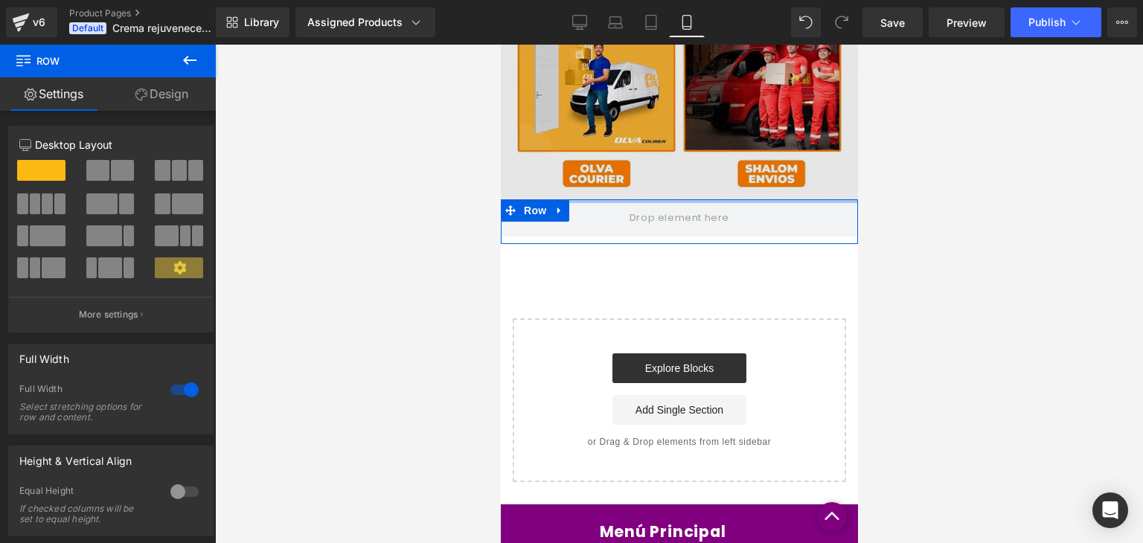
drag, startPoint x: 670, startPoint y: 196, endPoint x: 666, endPoint y: 155, distance: 40.4
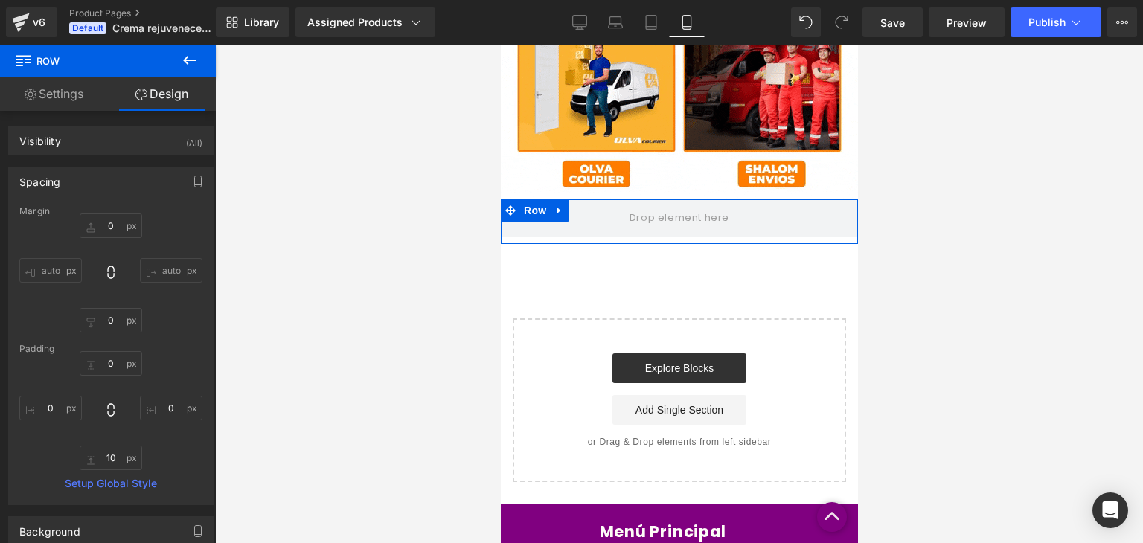
click at [35, 96] on link "Settings" at bounding box center [54, 93] width 108 height 33
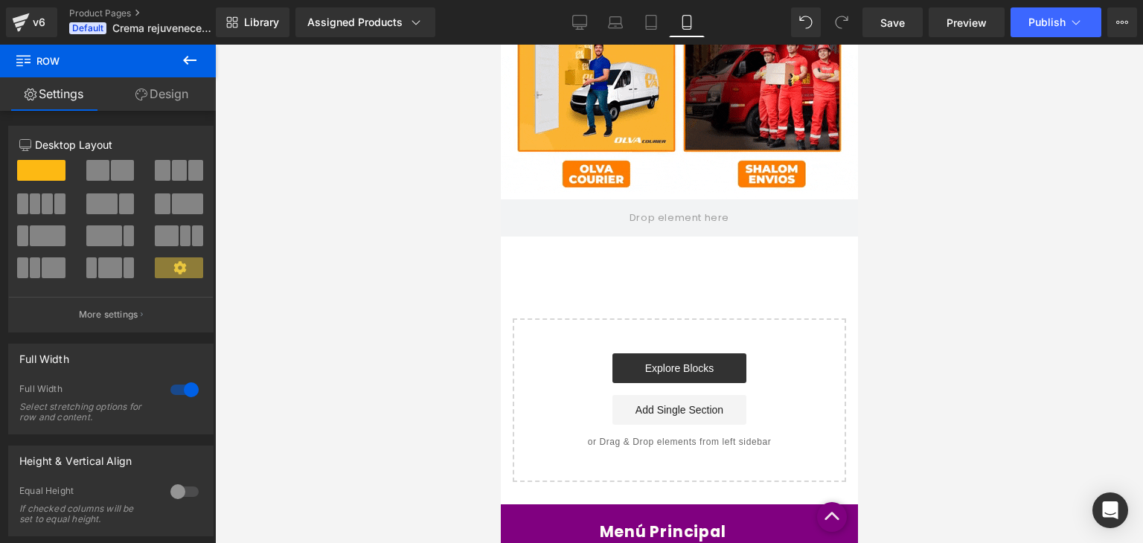
click at [181, 60] on icon at bounding box center [190, 60] width 18 height 18
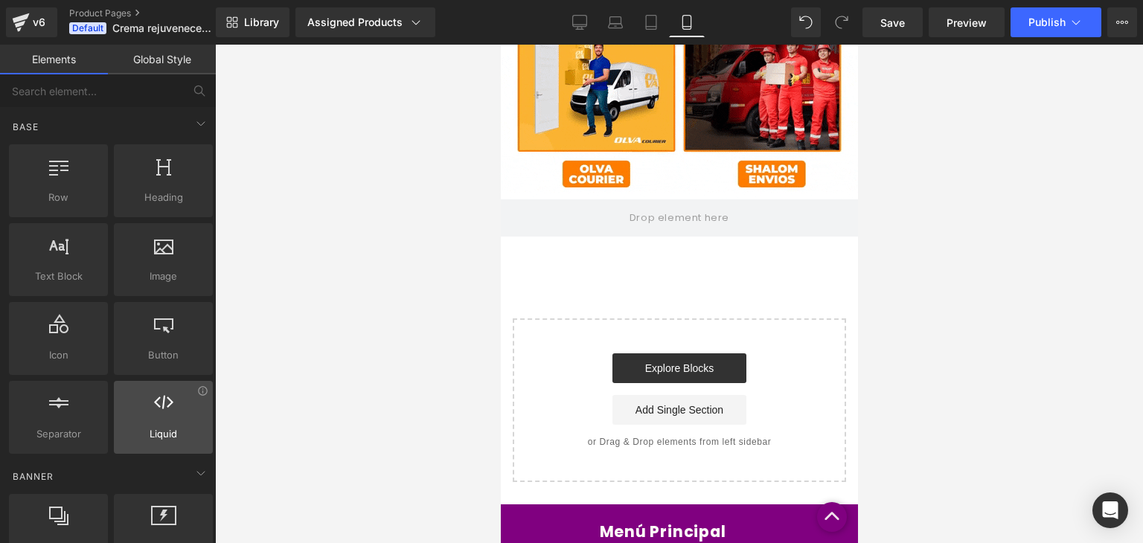
click at [157, 411] on div at bounding box center [163, 409] width 90 height 33
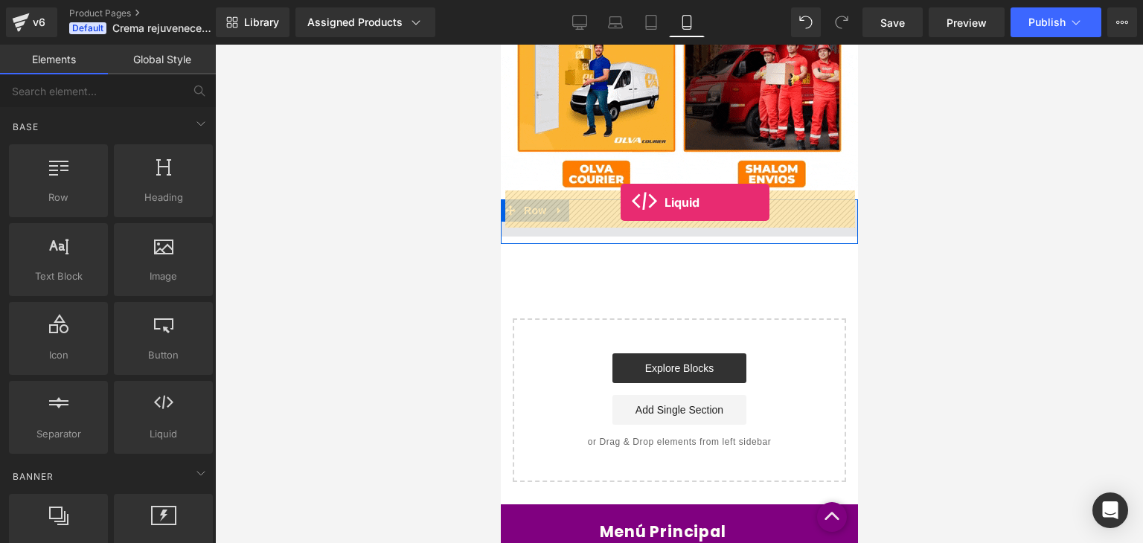
drag, startPoint x: 657, startPoint y: 456, endPoint x: 620, endPoint y: 202, distance: 256.4
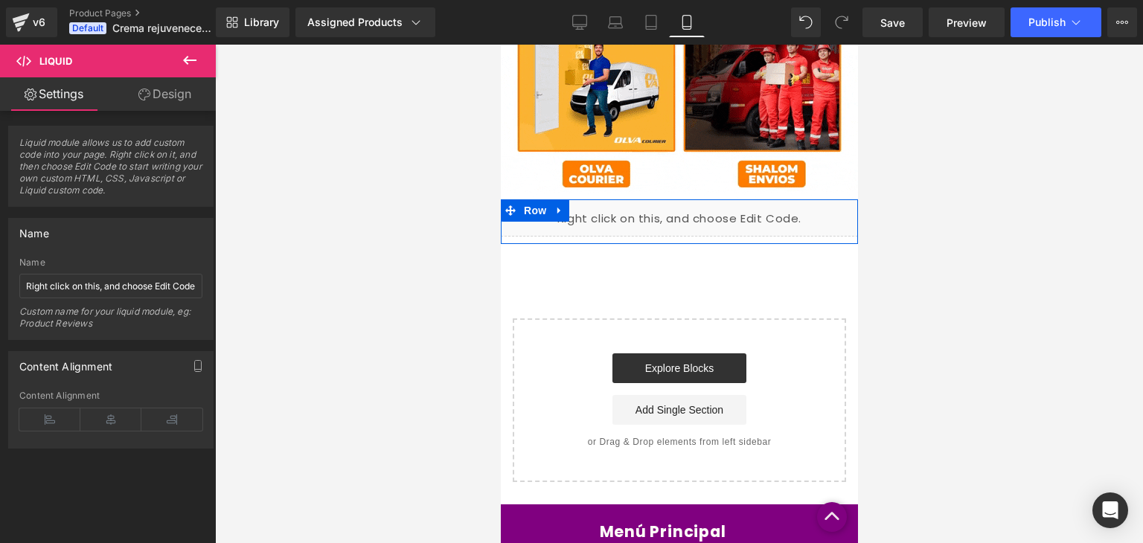
click at [693, 203] on div "Liquid" at bounding box center [678, 217] width 357 height 37
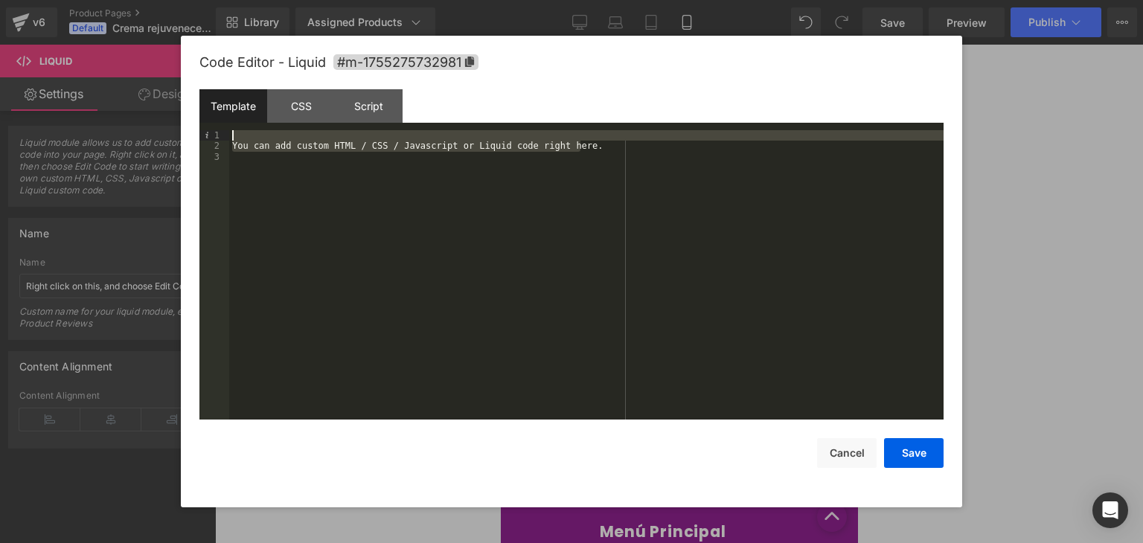
drag, startPoint x: 595, startPoint y: 144, endPoint x: 214, endPoint y: 131, distance: 381.1
click at [214, 131] on pre "1 2 3 You can add custom HTML / CSS / Javascript or Liquid code right here. XXX…" at bounding box center [571, 274] width 744 height 289
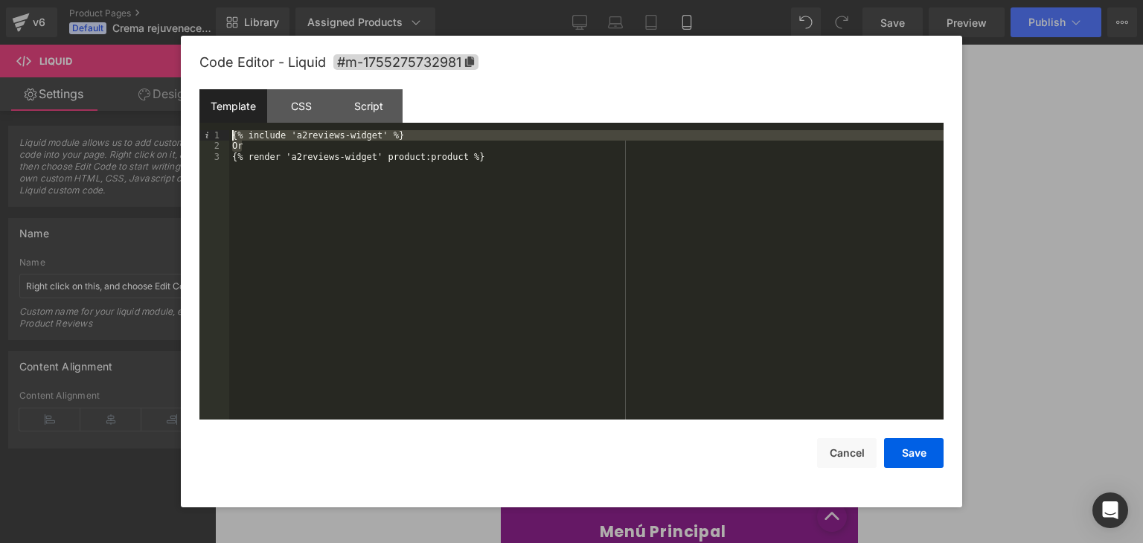
drag, startPoint x: 388, startPoint y: 150, endPoint x: 205, endPoint y: 135, distance: 183.7
click at [205, 135] on pre "1 2 3 {% include 'a2reviews-widget' %} Or {% render 'a2reviews-widget' product:…" at bounding box center [571, 274] width 744 height 289
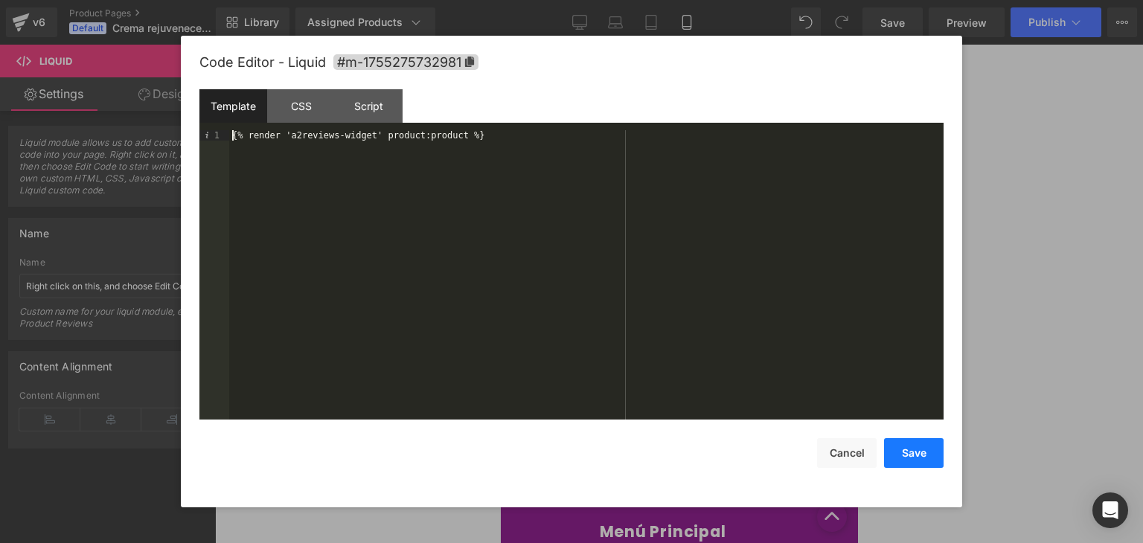
click at [899, 445] on button "Save" at bounding box center [914, 453] width 60 height 30
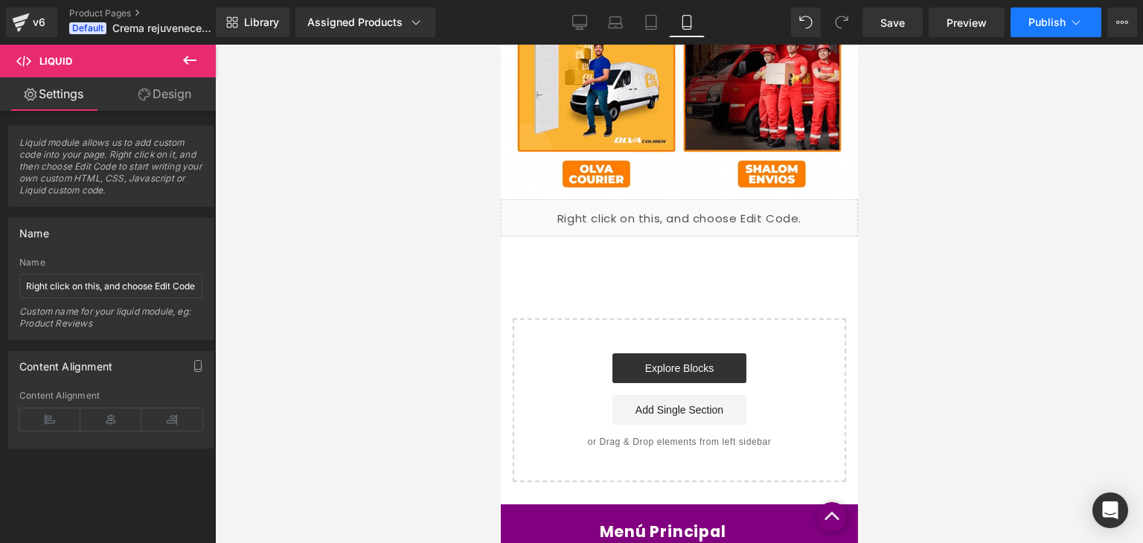
click at [1043, 30] on button "Publish" at bounding box center [1055, 22] width 91 height 30
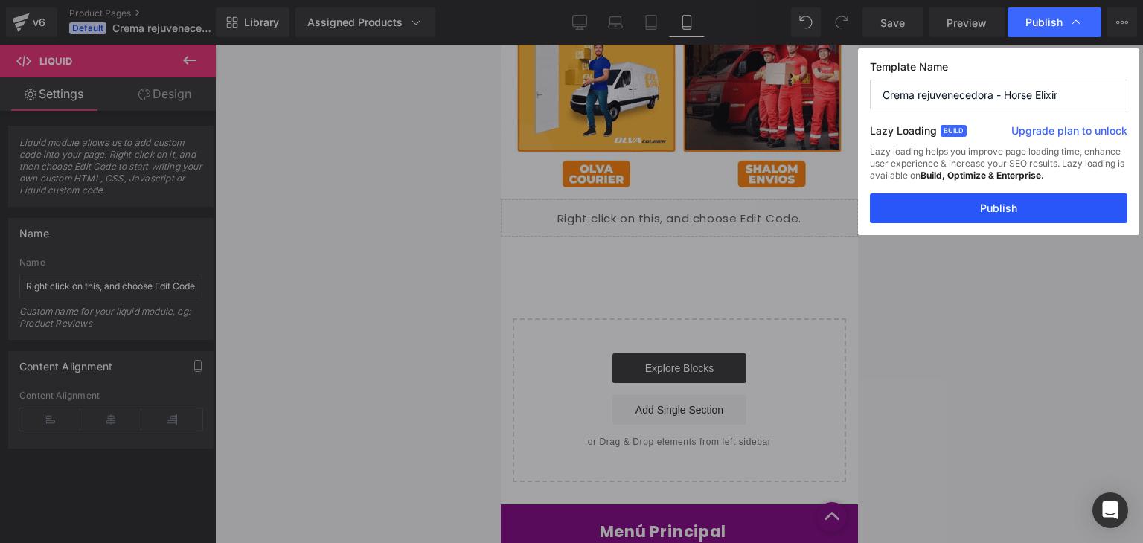
click at [978, 209] on button "Publish" at bounding box center [998, 208] width 257 height 30
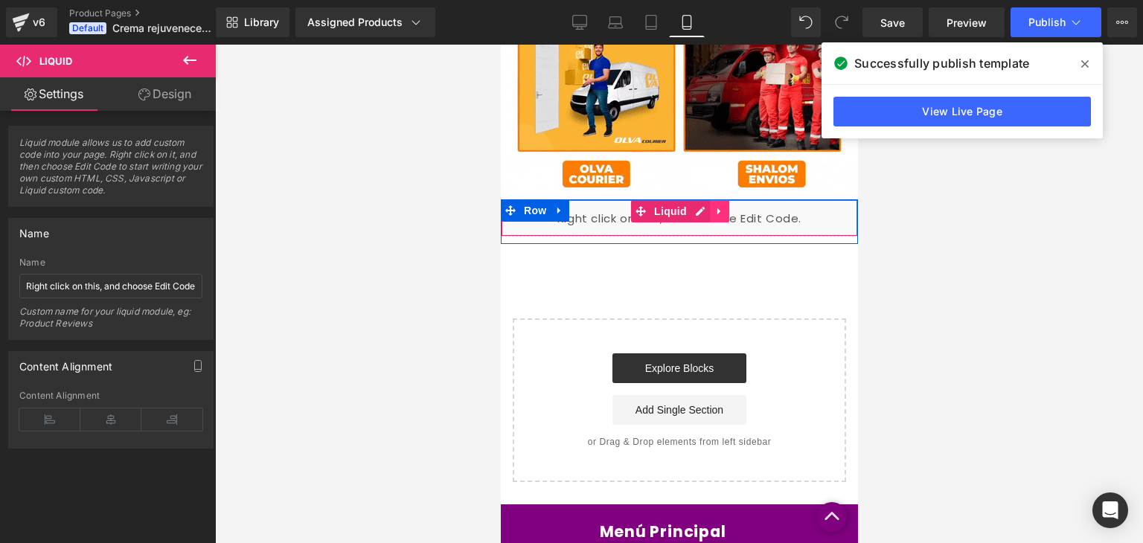
click at [716, 208] on icon at bounding box center [717, 211] width 3 height 7
click at [723, 206] on icon at bounding box center [728, 211] width 10 height 11
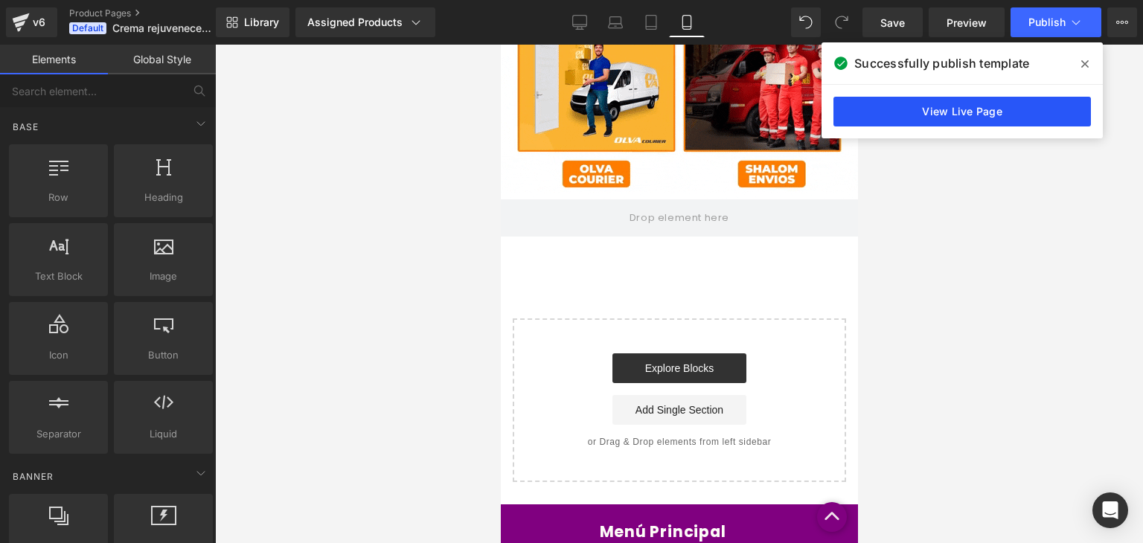
click at [1011, 111] on link "View Live Page" at bounding box center [961, 112] width 257 height 30
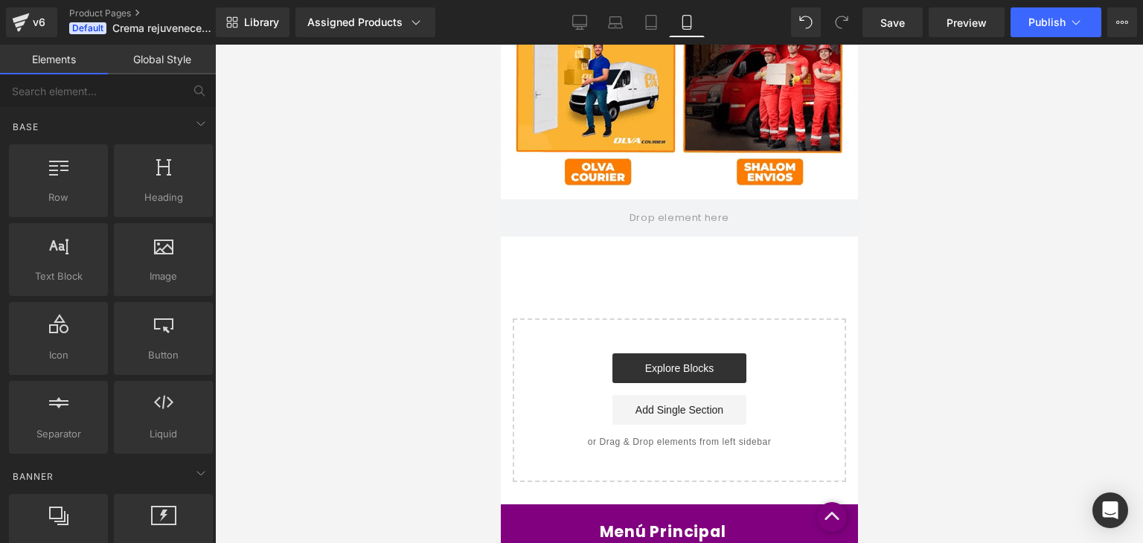
click at [1018, 39] on div "Library Assigned Products Preview for Default Template HORSE ELIXIR - Crema Rej…" at bounding box center [679, 22] width 927 height 45
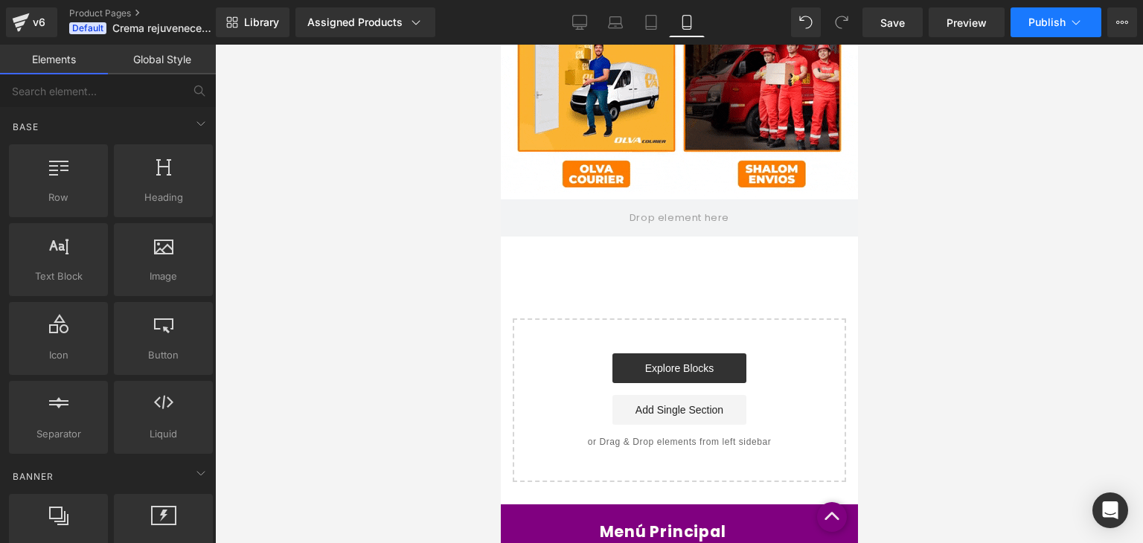
click at [1035, 29] on button "Publish" at bounding box center [1055, 22] width 91 height 30
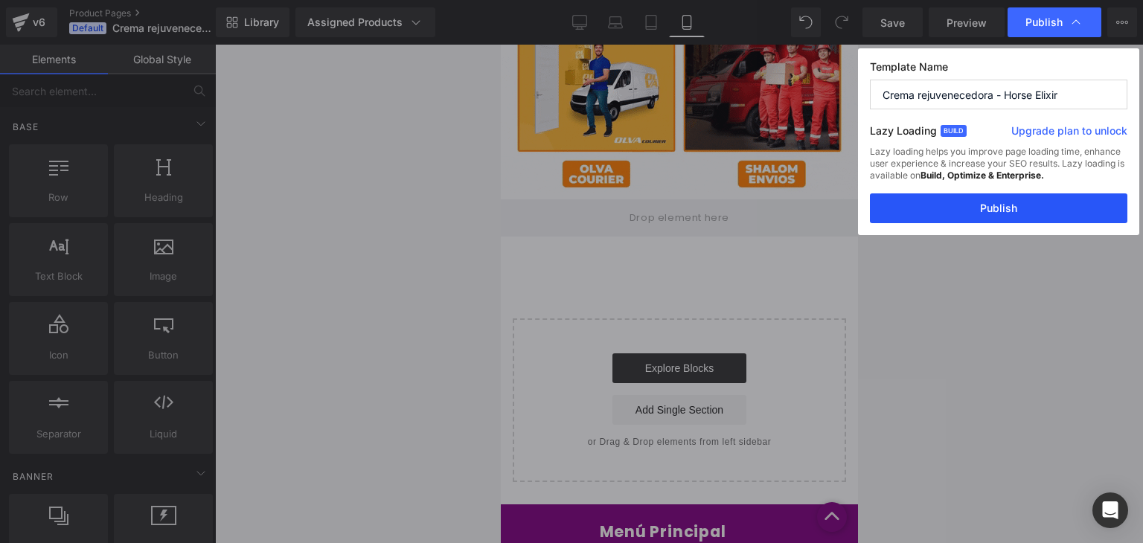
click at [967, 201] on button "Publish" at bounding box center [998, 208] width 257 height 30
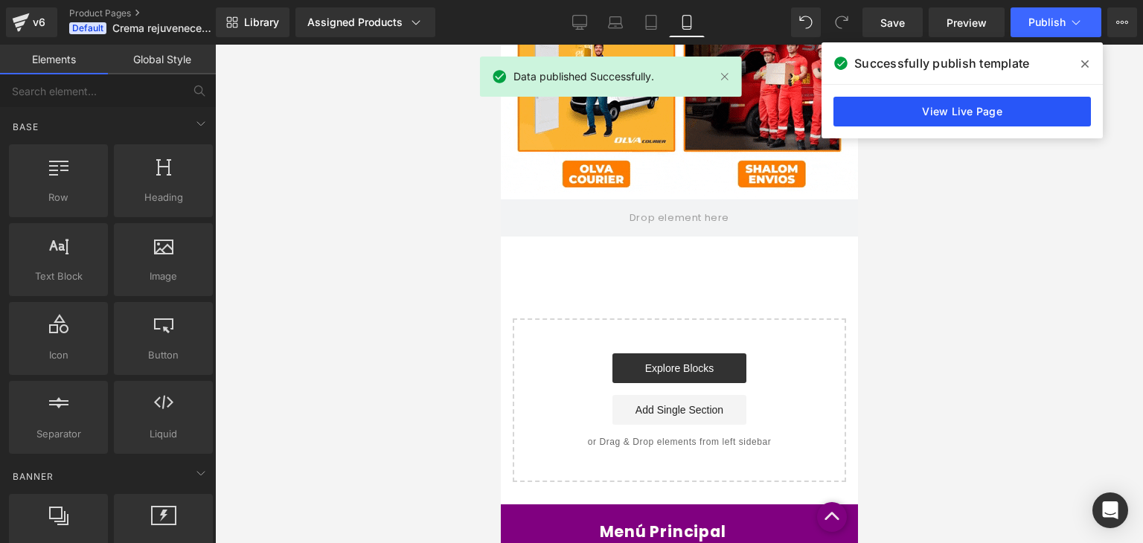
click at [959, 112] on link "View Live Page" at bounding box center [961, 112] width 257 height 30
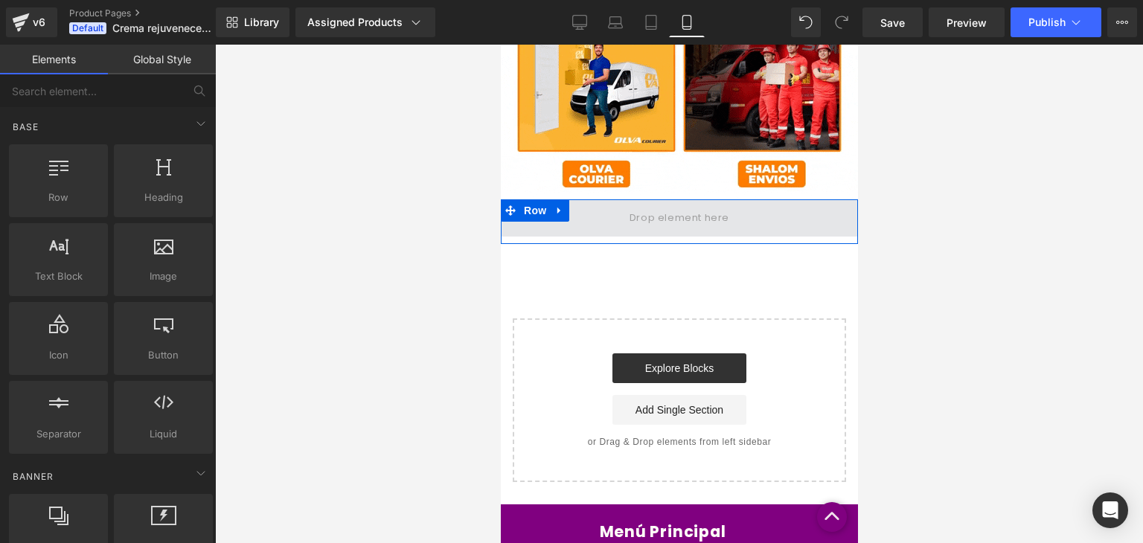
drag, startPoint x: 658, startPoint y: 444, endPoint x: 545, endPoint y: 219, distance: 252.2
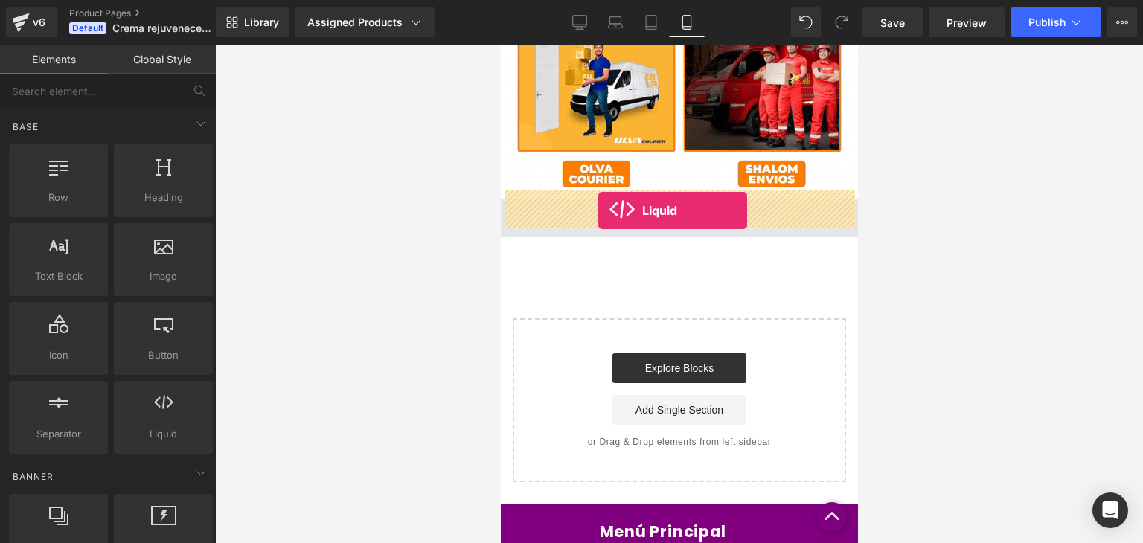
drag, startPoint x: 666, startPoint y: 452, endPoint x: 597, endPoint y: 211, distance: 250.5
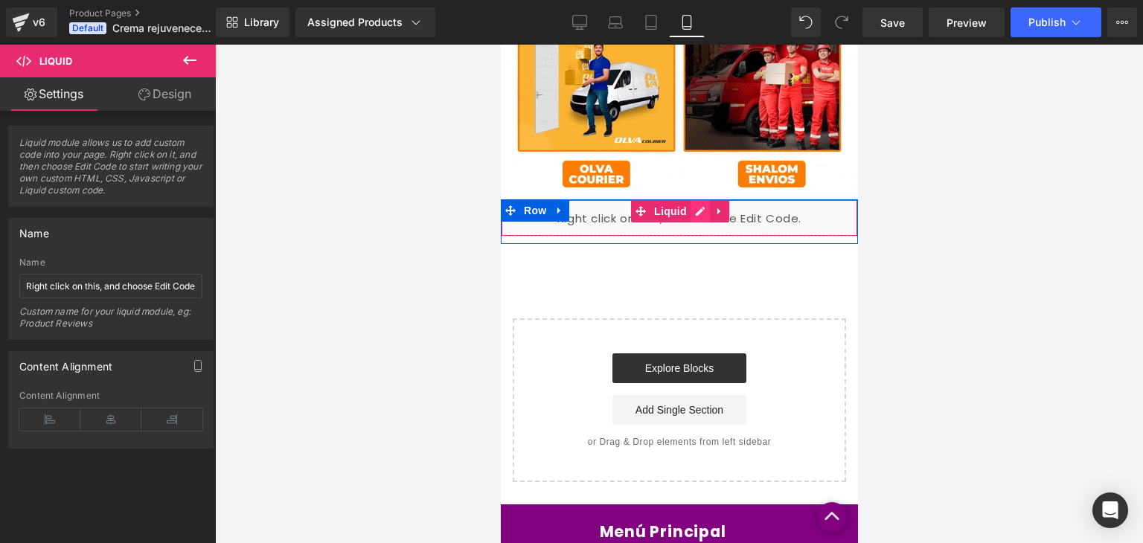
click at [695, 200] on div "Liquid" at bounding box center [678, 217] width 357 height 37
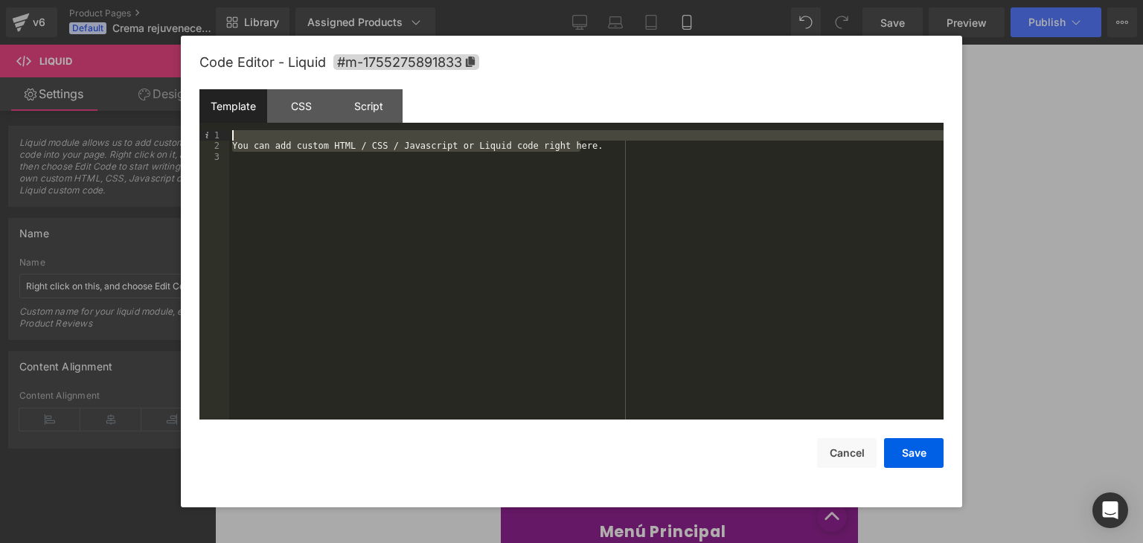
drag, startPoint x: 601, startPoint y: 144, endPoint x: 211, endPoint y: 141, distance: 389.8
click at [211, 141] on pre "1 2 3 You can add custom HTML / CSS / Javascript or Liquid code right here. XXX…" at bounding box center [571, 274] width 744 height 289
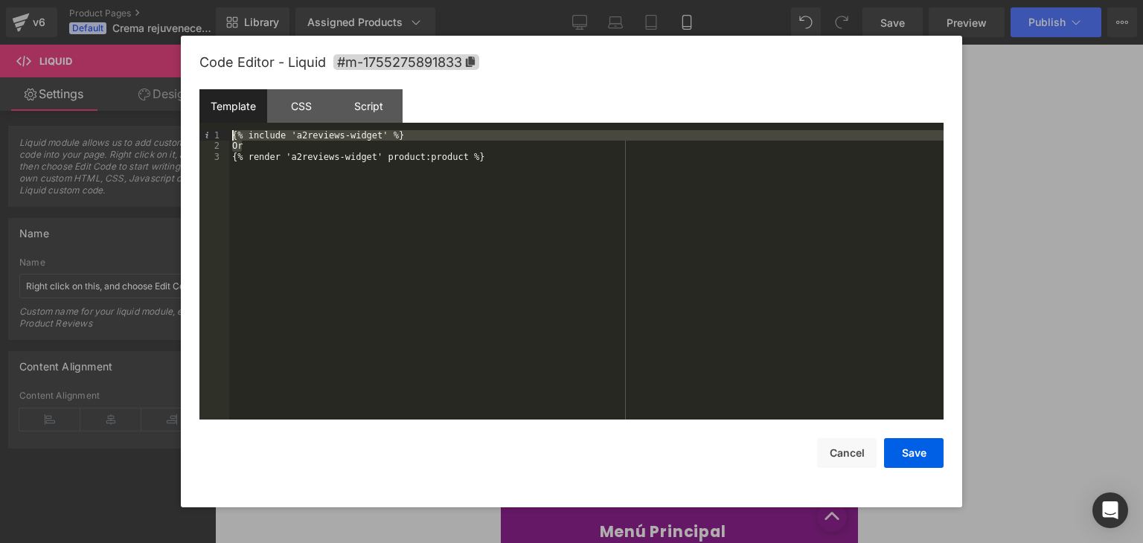
drag, startPoint x: 291, startPoint y: 149, endPoint x: 215, endPoint y: 134, distance: 77.3
click at [215, 134] on pre "1 2 3 {% include 'a2reviews-widget' %} Or {% render 'a2reviews-widget' product:…" at bounding box center [571, 274] width 744 height 289
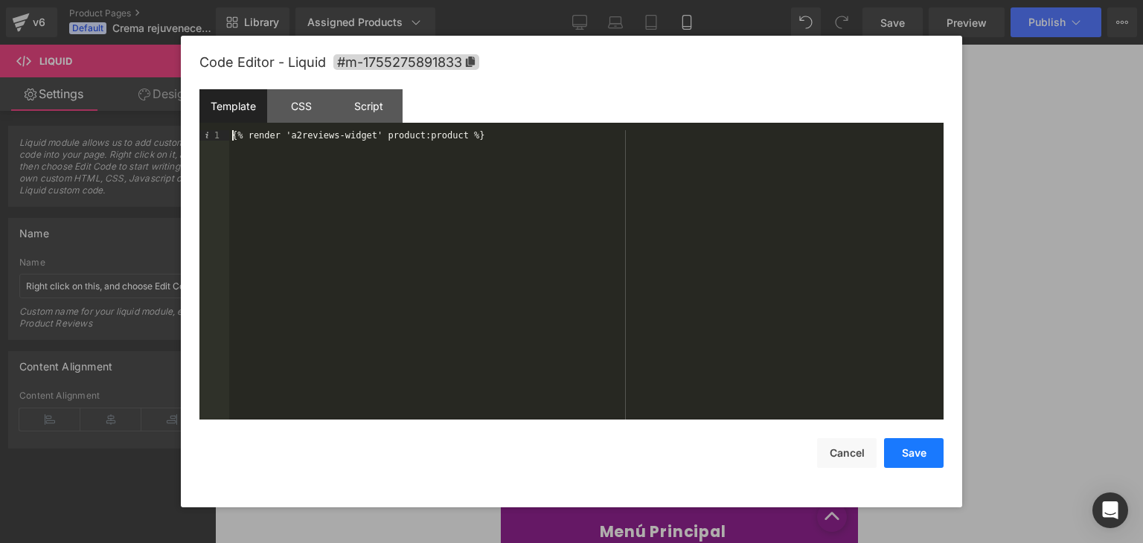
click at [904, 458] on button "Save" at bounding box center [914, 453] width 60 height 30
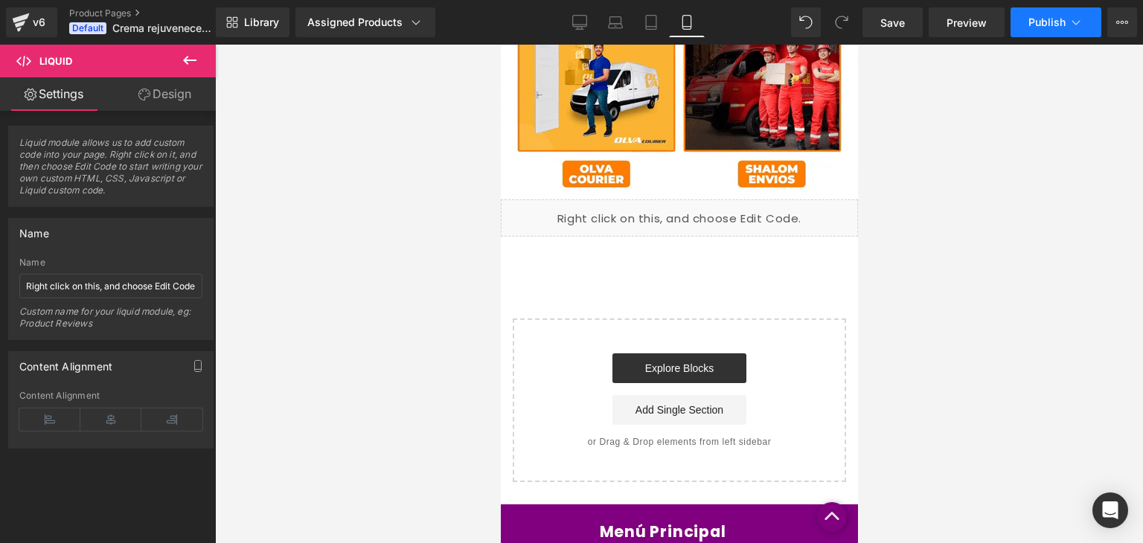
click at [1045, 20] on span "Publish" at bounding box center [1046, 22] width 37 height 12
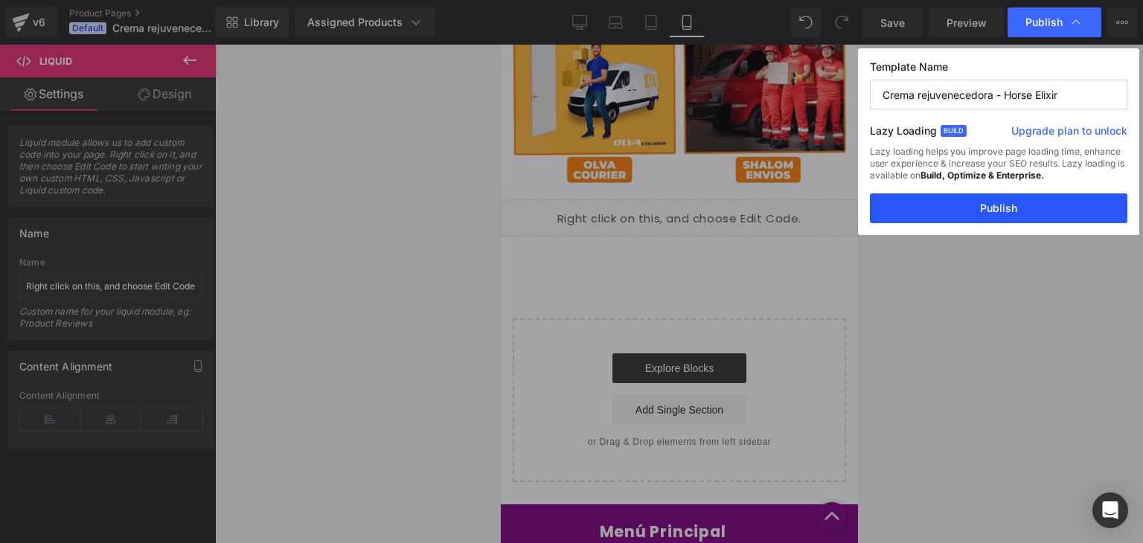
click at [987, 212] on button "Publish" at bounding box center [998, 208] width 257 height 30
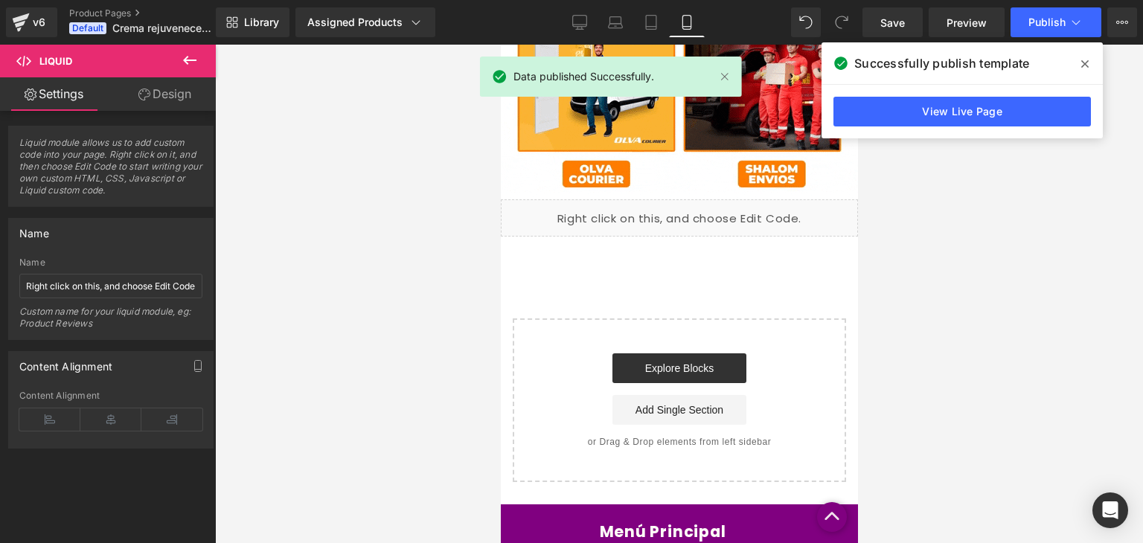
click at [1083, 65] on icon at bounding box center [1084, 63] width 7 height 7
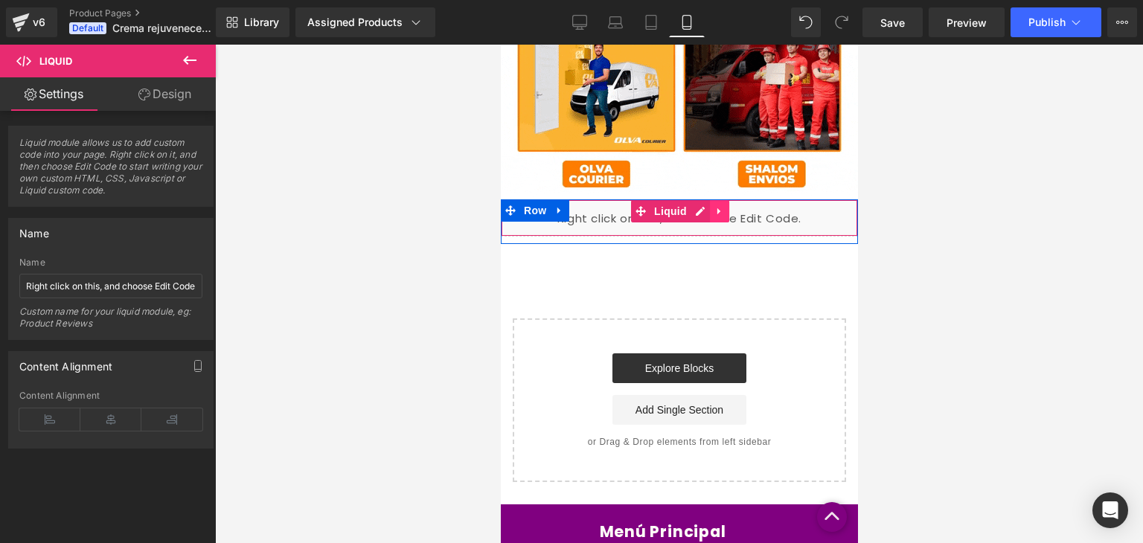
click at [709, 202] on link at bounding box center [718, 211] width 19 height 22
click at [723, 206] on icon at bounding box center [728, 211] width 10 height 10
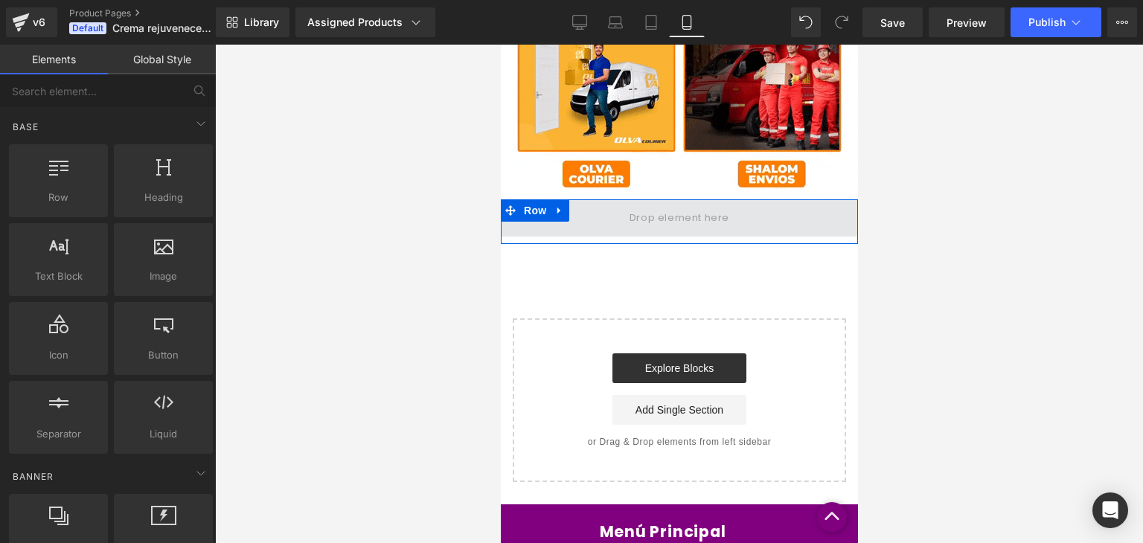
click at [682, 206] on span at bounding box center [678, 218] width 110 height 25
click at [732, 199] on span at bounding box center [678, 217] width 357 height 37
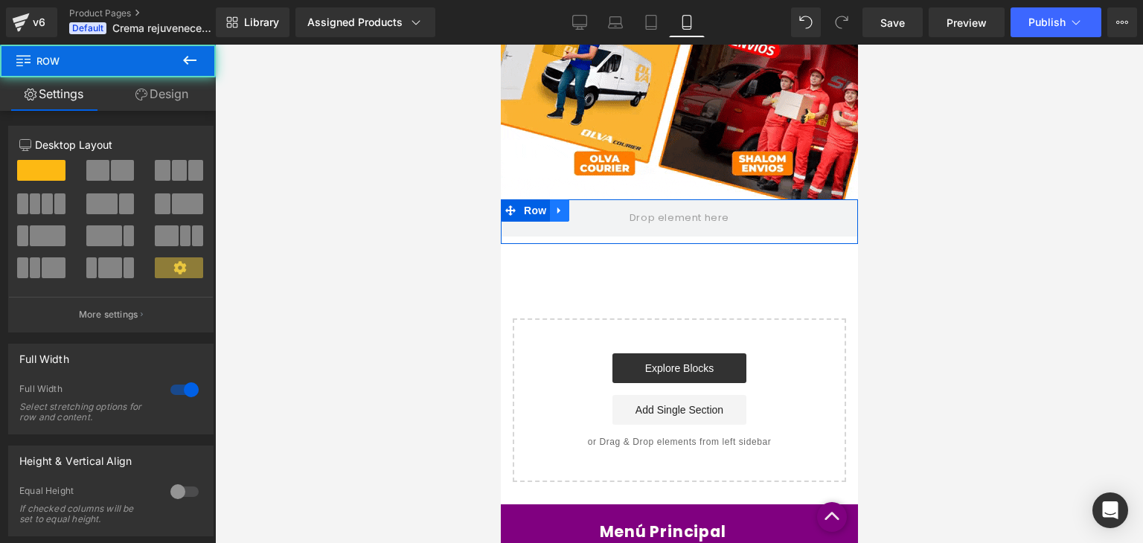
click at [556, 205] on icon at bounding box center [558, 210] width 10 height 11
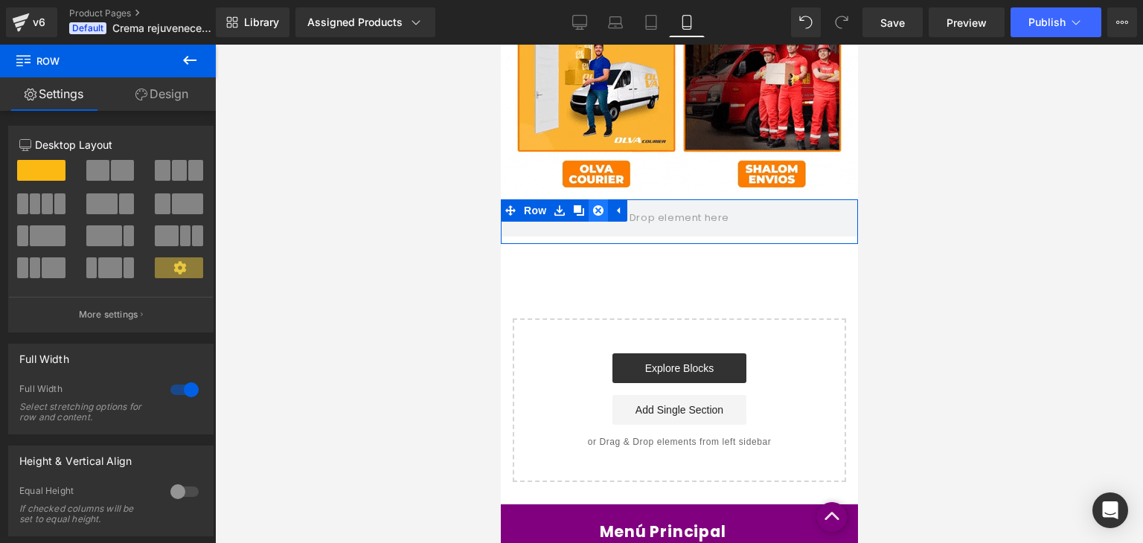
click at [596, 205] on icon at bounding box center [597, 210] width 10 height 11
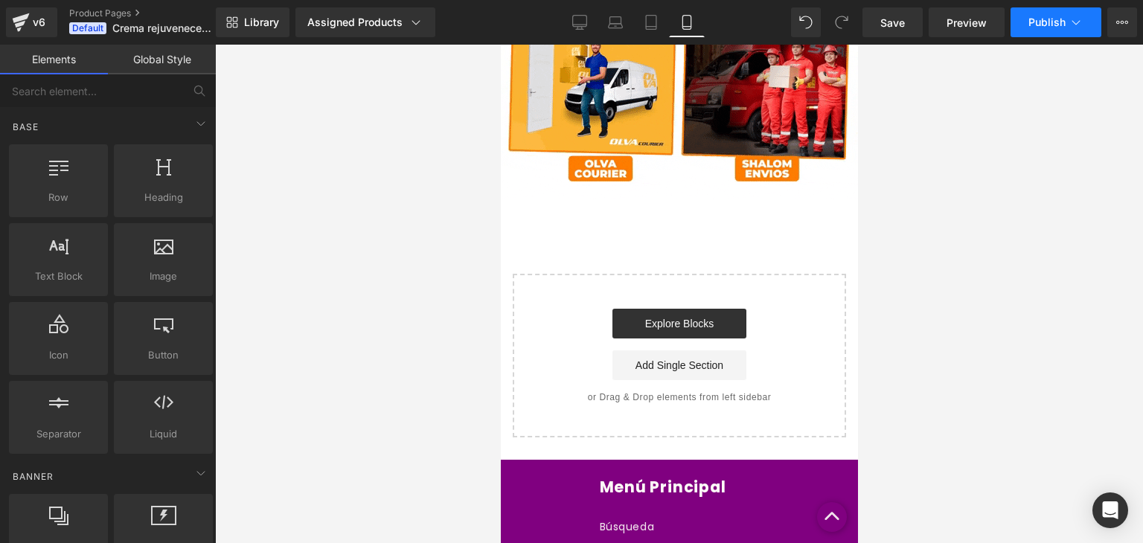
click at [1060, 22] on span "Publish" at bounding box center [1046, 22] width 37 height 12
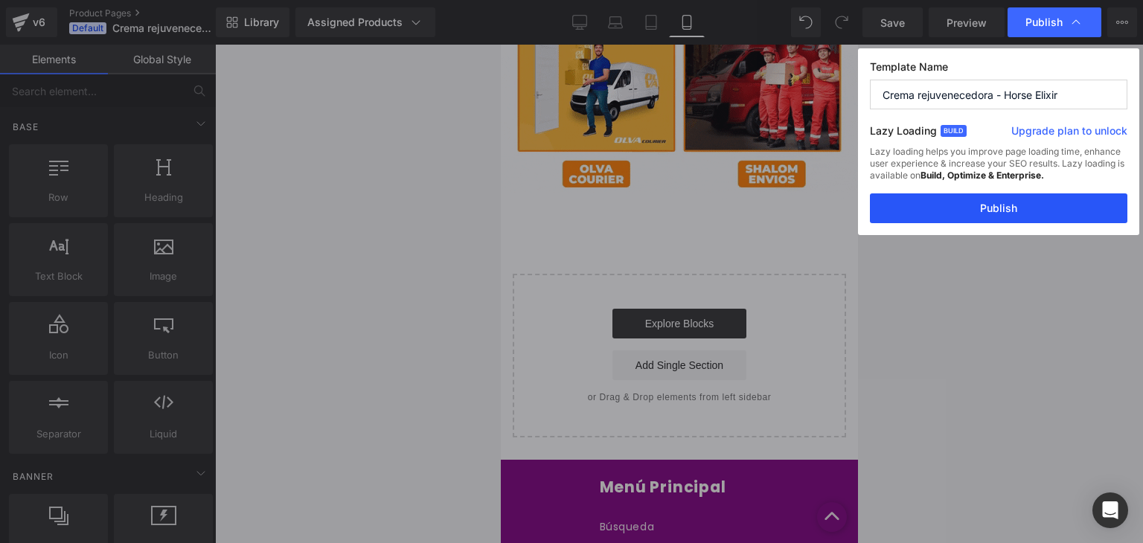
click at [989, 213] on button "Publish" at bounding box center [998, 208] width 257 height 30
